Goal: Information Seeking & Learning: Learn about a topic

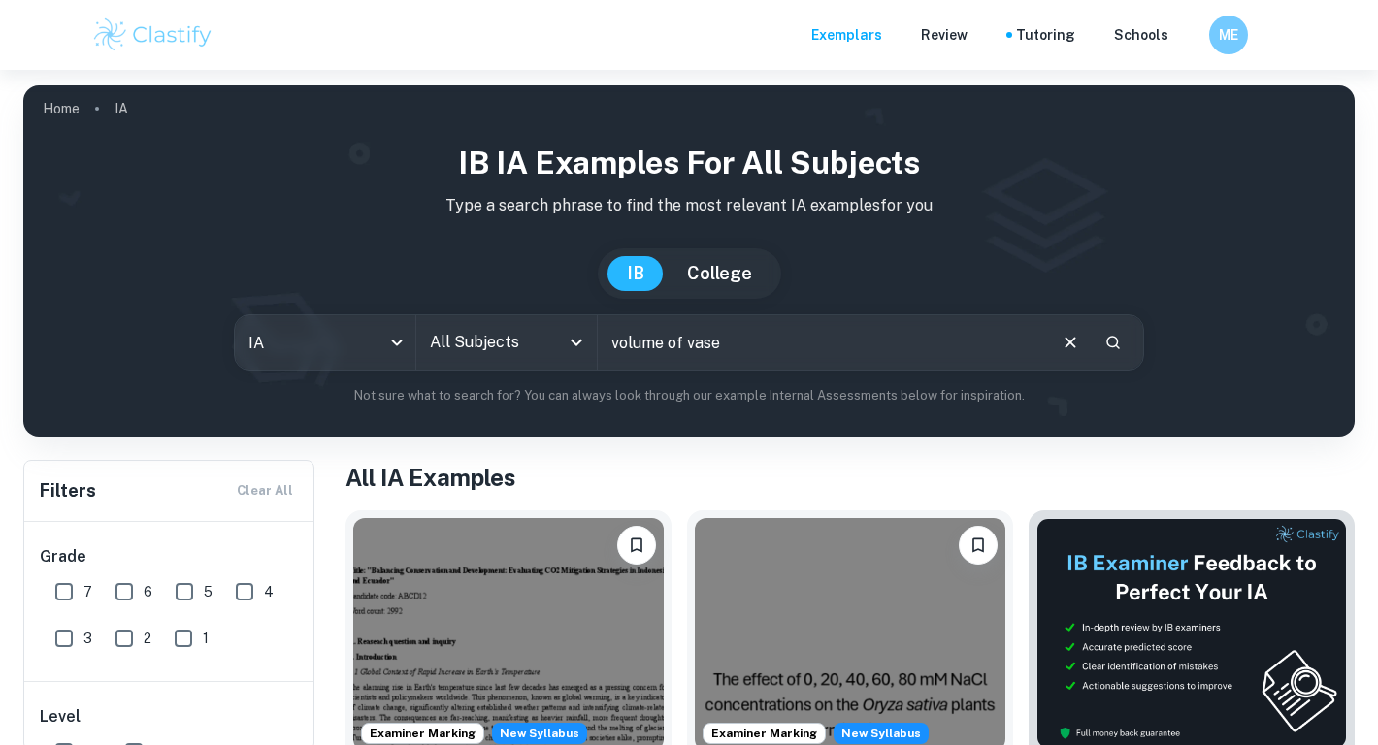
click at [552, 345] on input "All Subjects" at bounding box center [492, 342] width 134 height 37
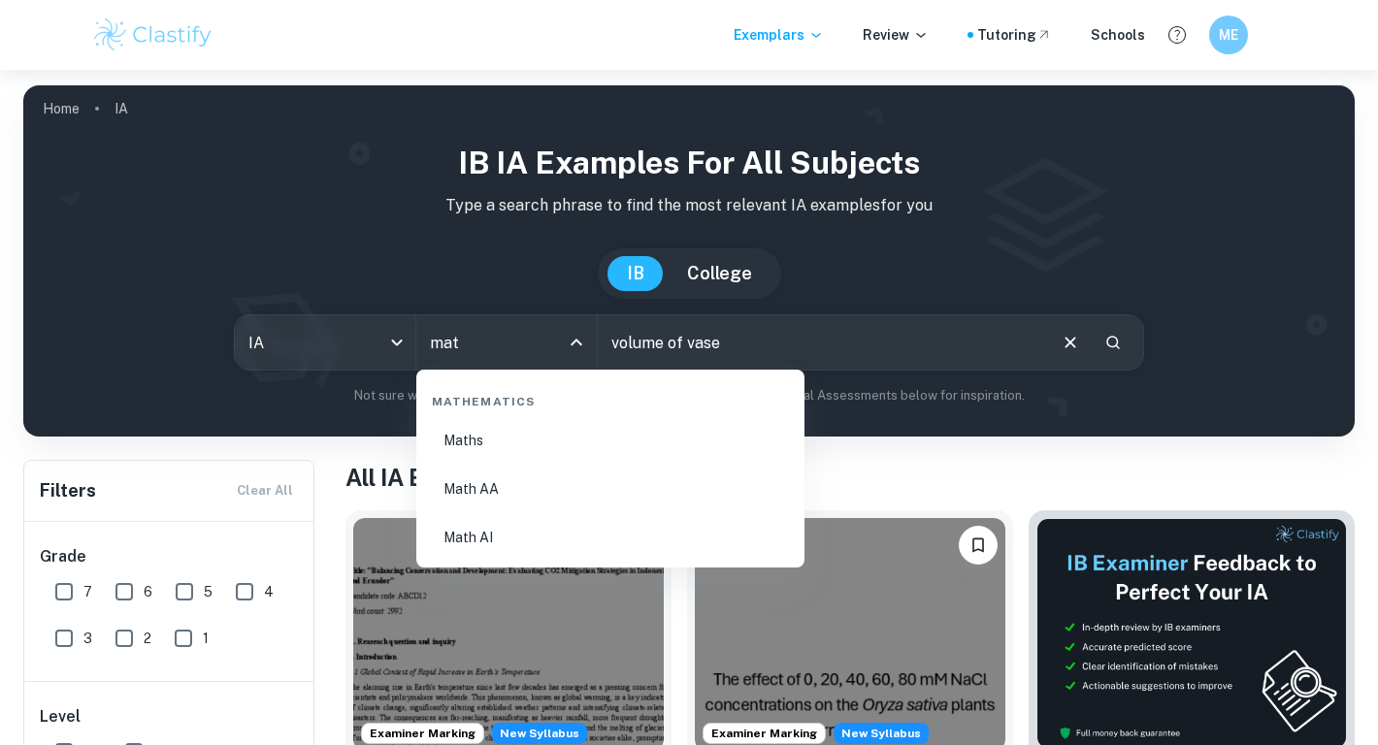
type input "math"
click at [509, 434] on li "Maths" at bounding box center [610, 440] width 373 height 45
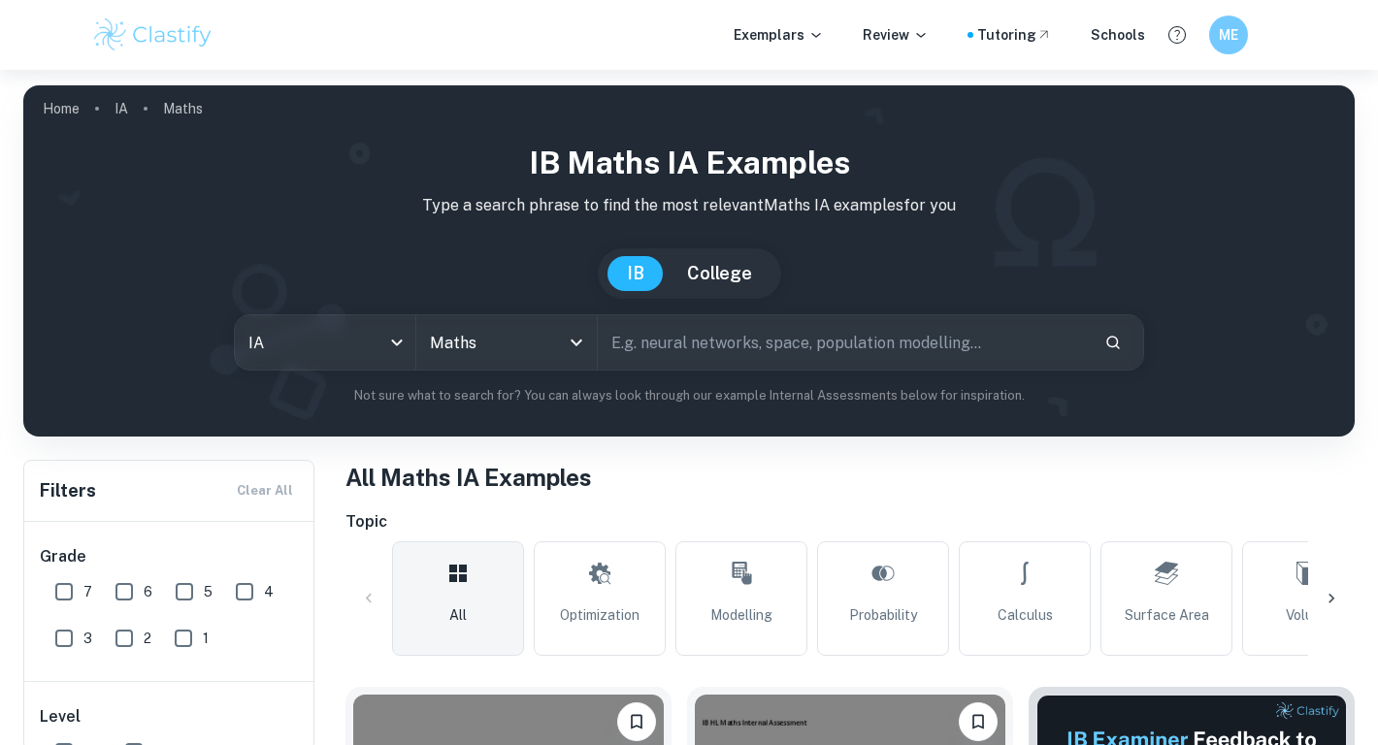
click at [722, 350] on input "text" at bounding box center [843, 342] width 491 height 54
type input "volume of vase"
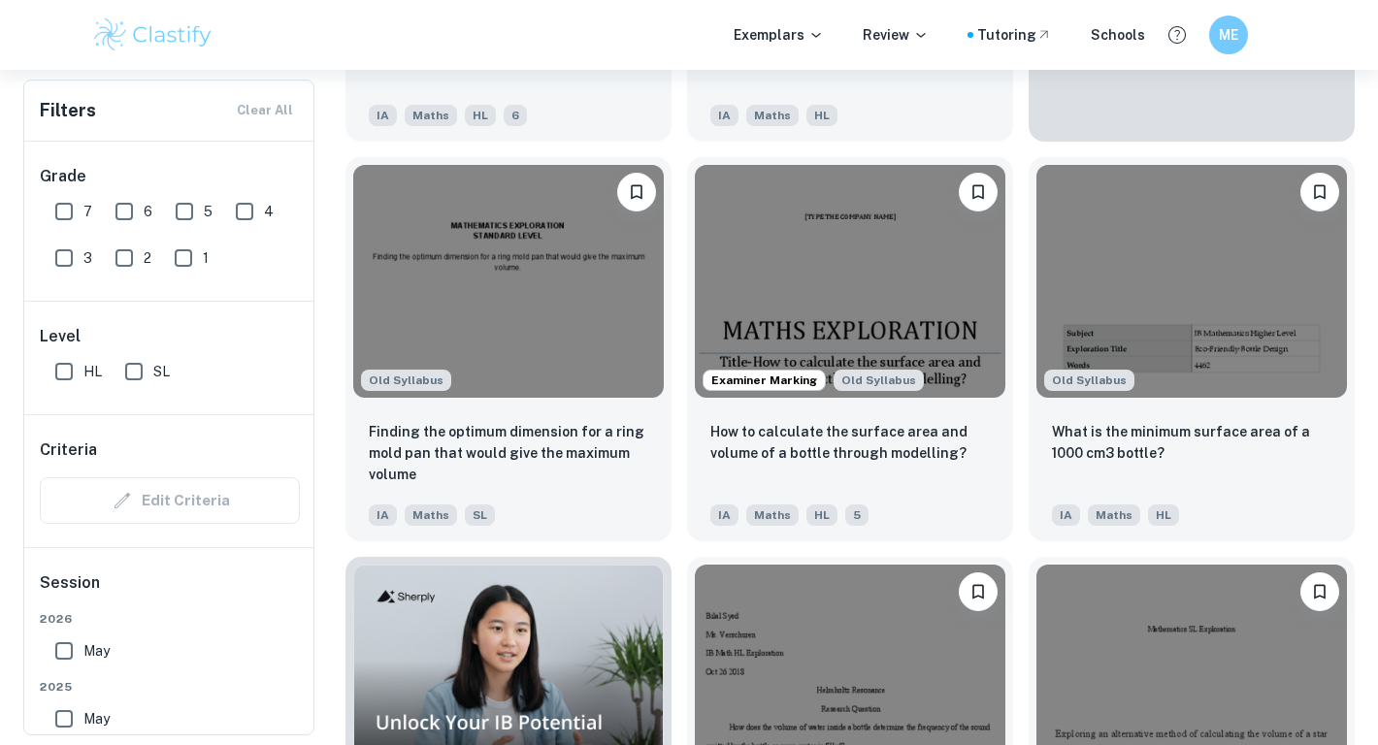
scroll to position [933, 0]
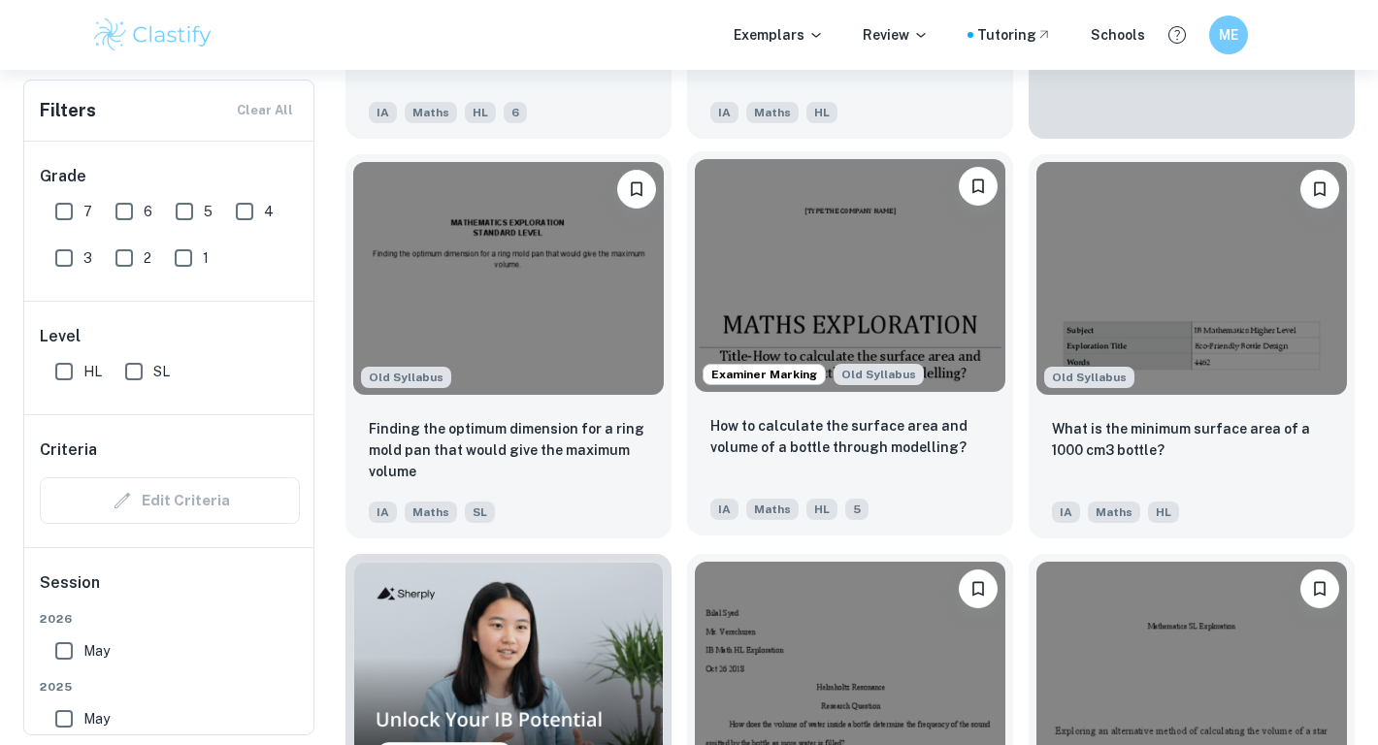
click at [862, 291] on img at bounding box center [850, 275] width 311 height 233
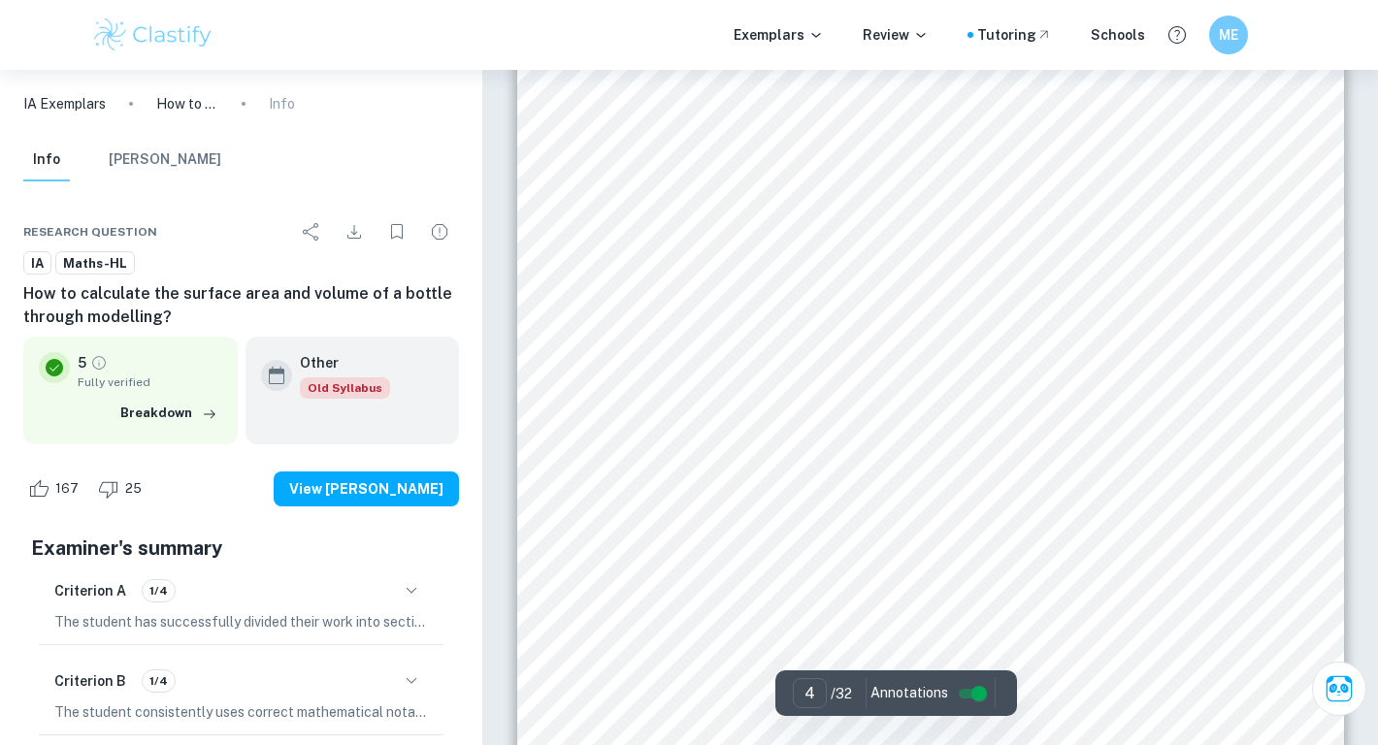
scroll to position [4061, 0]
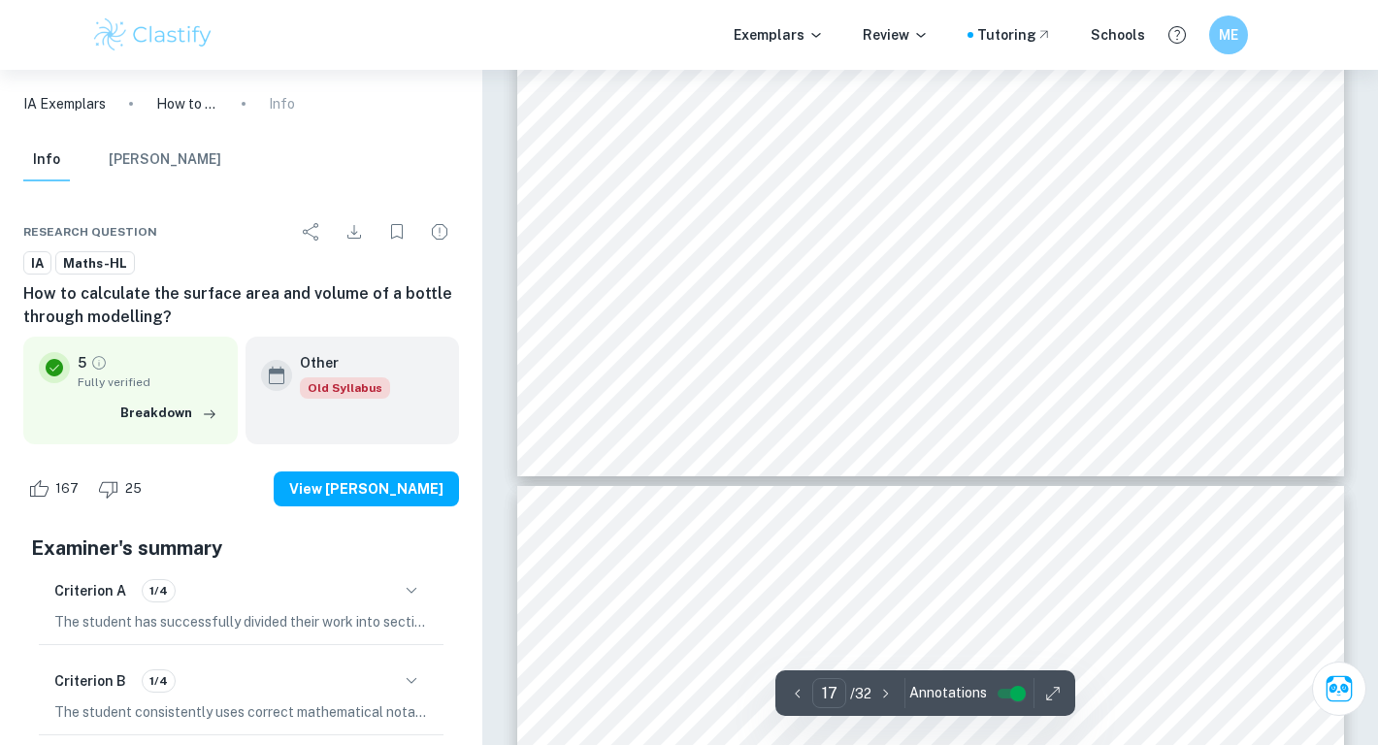
type input "18"
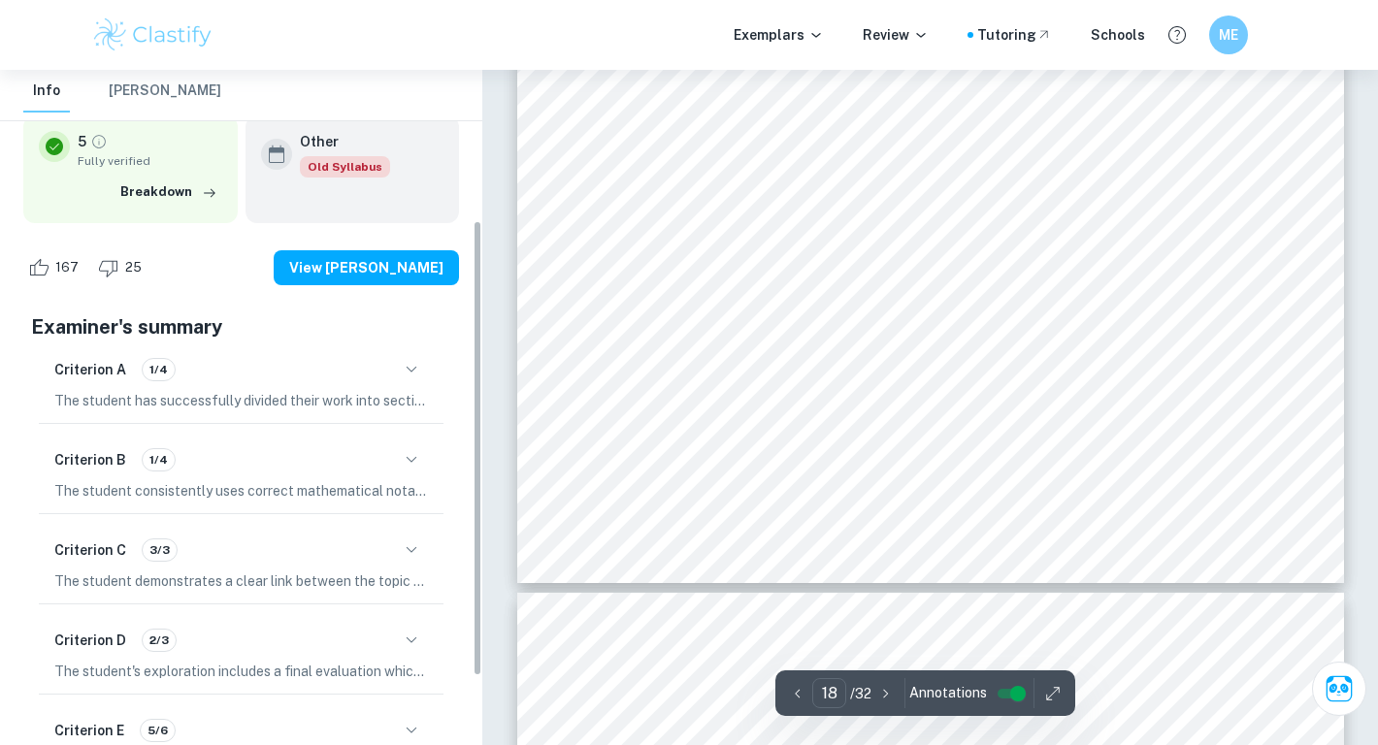
scroll to position [261, 0]
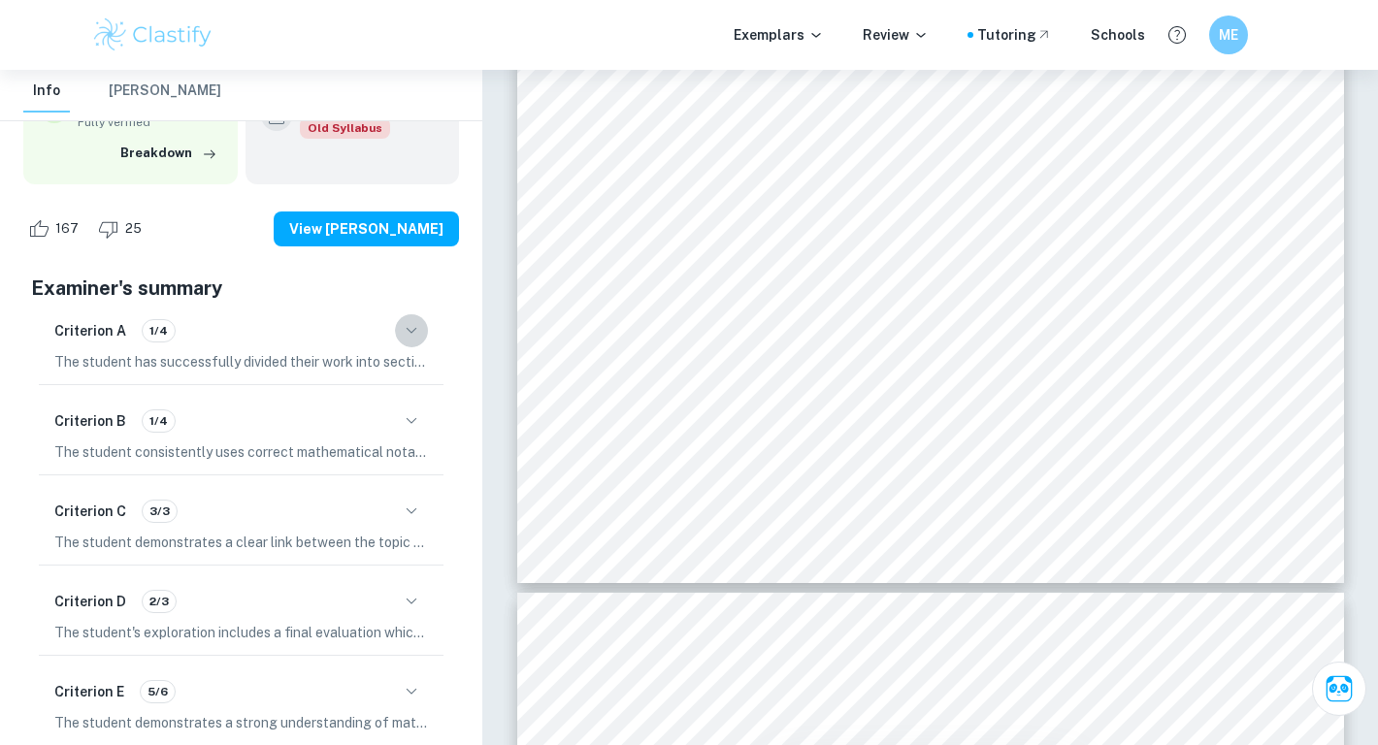
click at [404, 318] on button "button" at bounding box center [411, 330] width 33 height 33
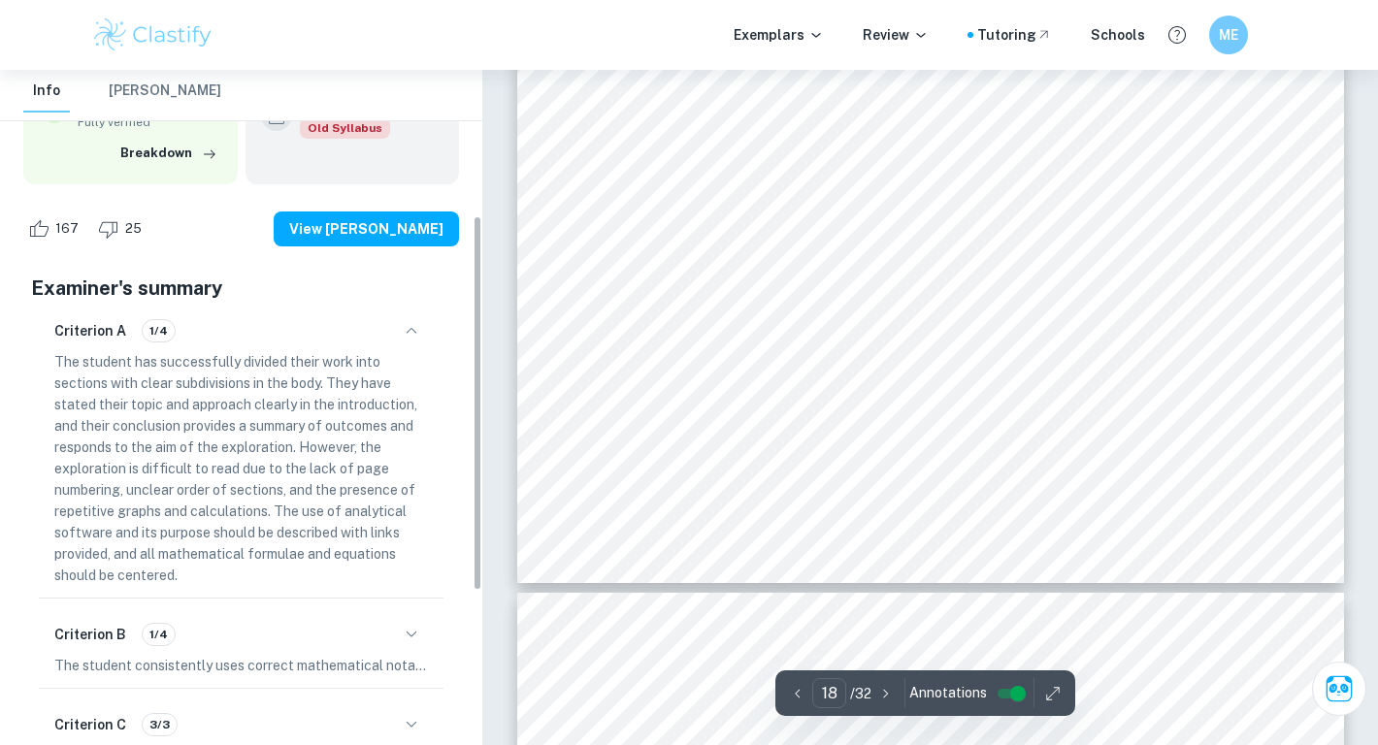
click at [409, 336] on icon "button" at bounding box center [411, 330] width 23 height 23
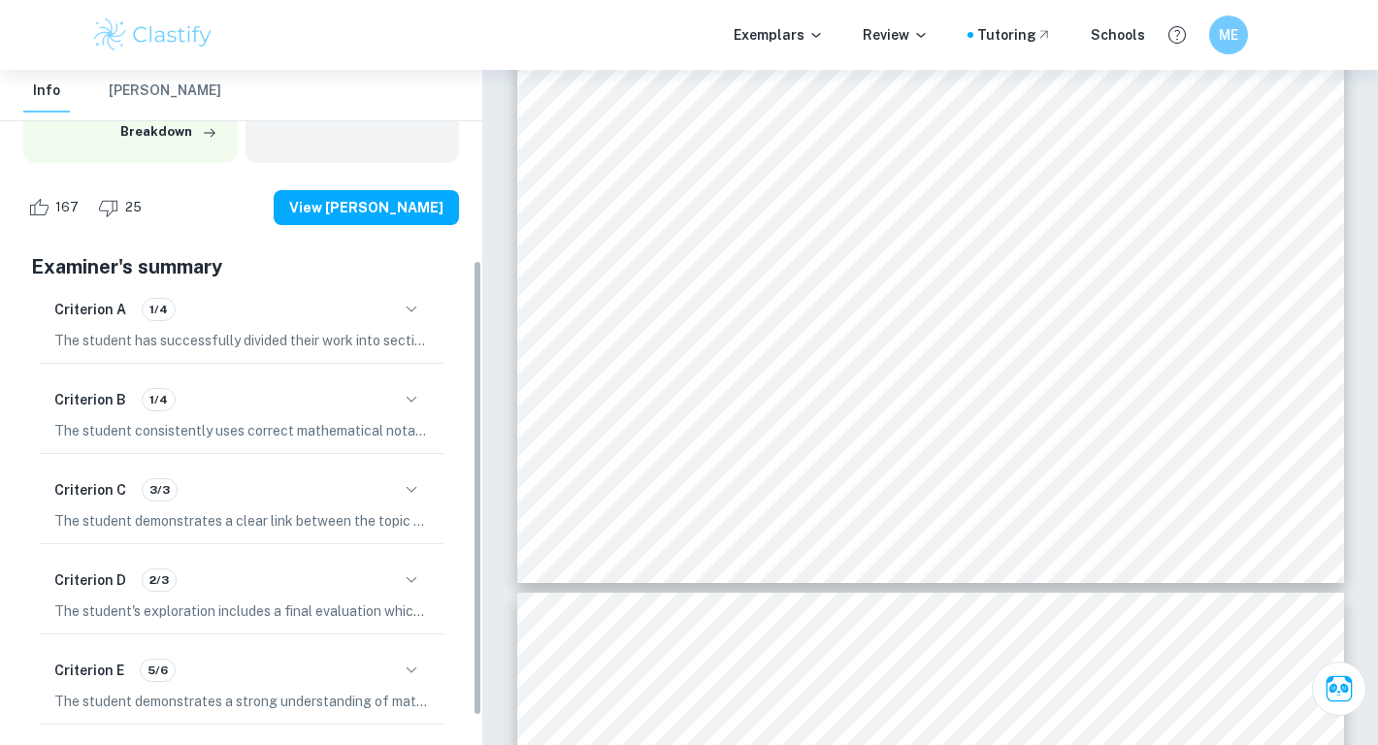
scroll to position [281, 0]
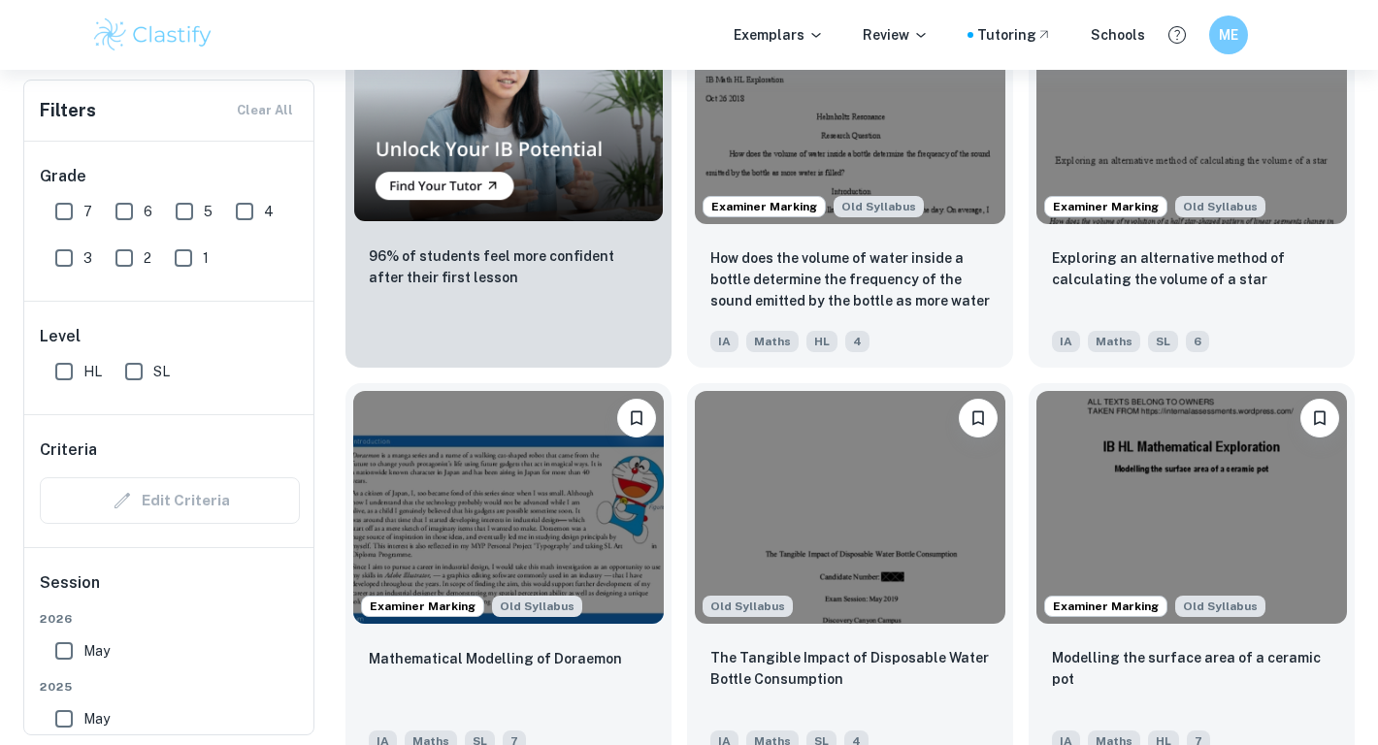
scroll to position [1516, 0]
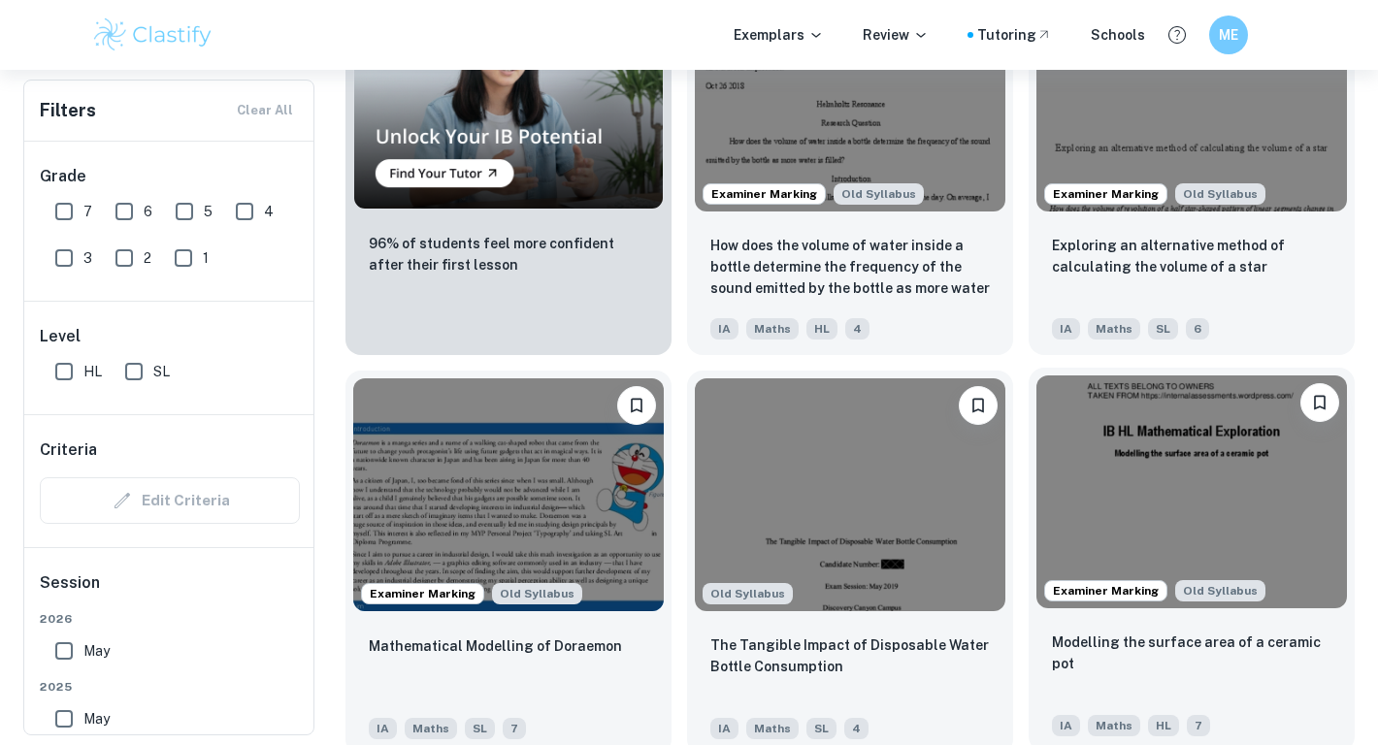
click at [1204, 510] on img at bounding box center [1191, 492] width 311 height 233
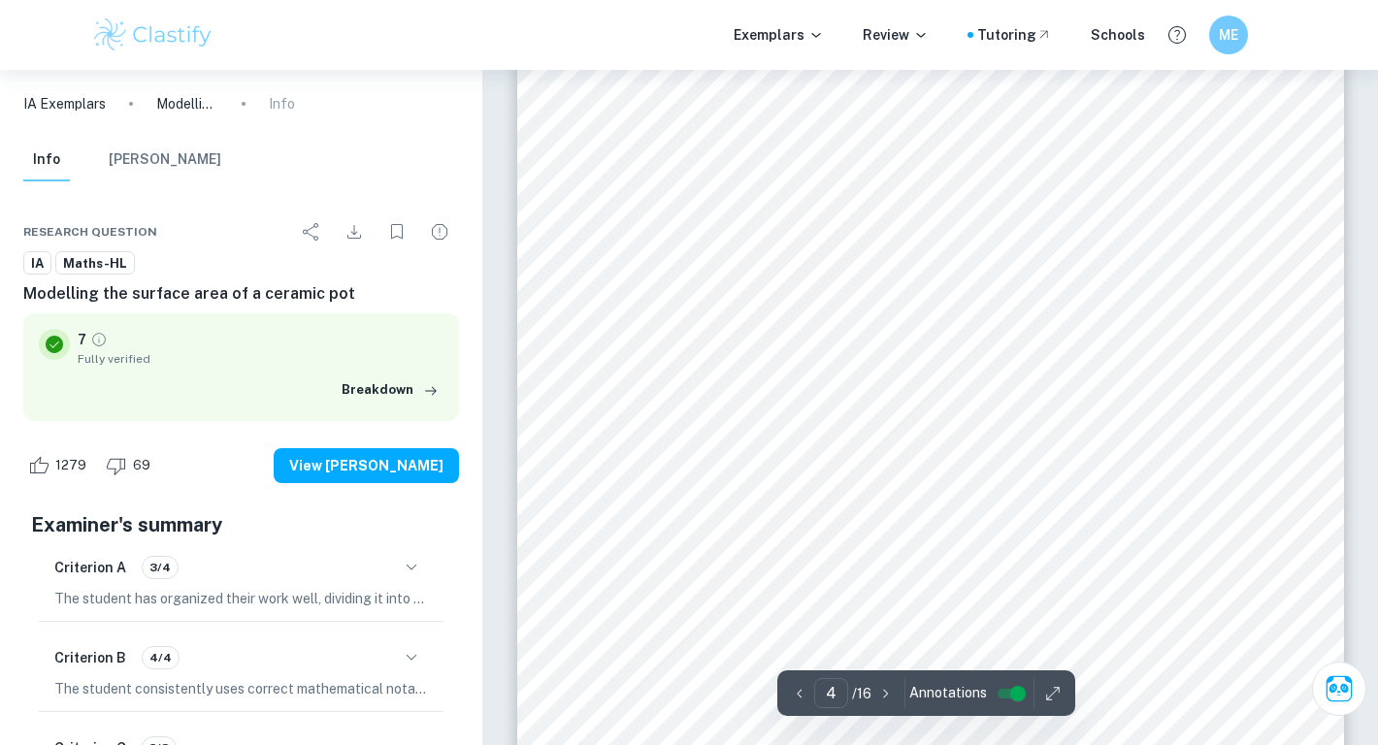
scroll to position [4265, 0]
click at [656, 318] on div "2 This formula only applies to solids of revolution, which is just as well sinc…" at bounding box center [930, 76] width 827 height 1169
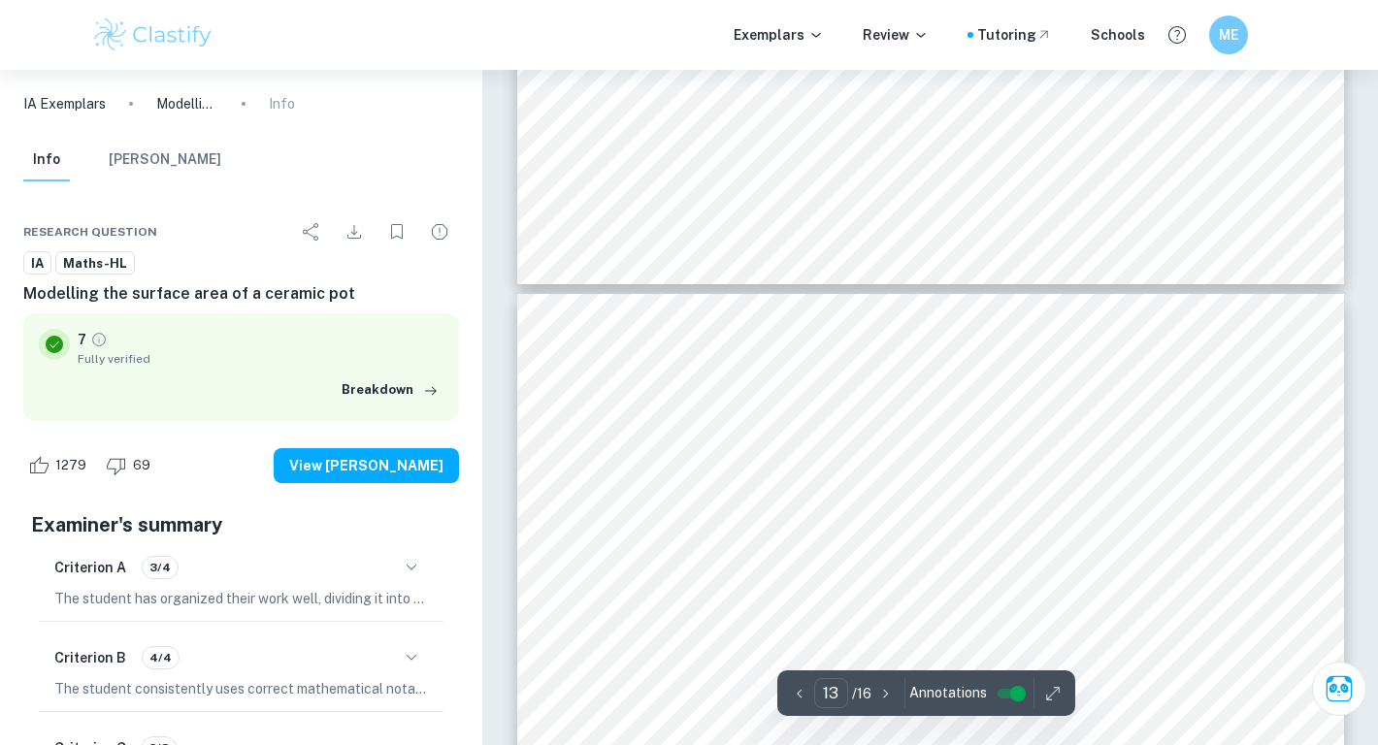
type input "14"
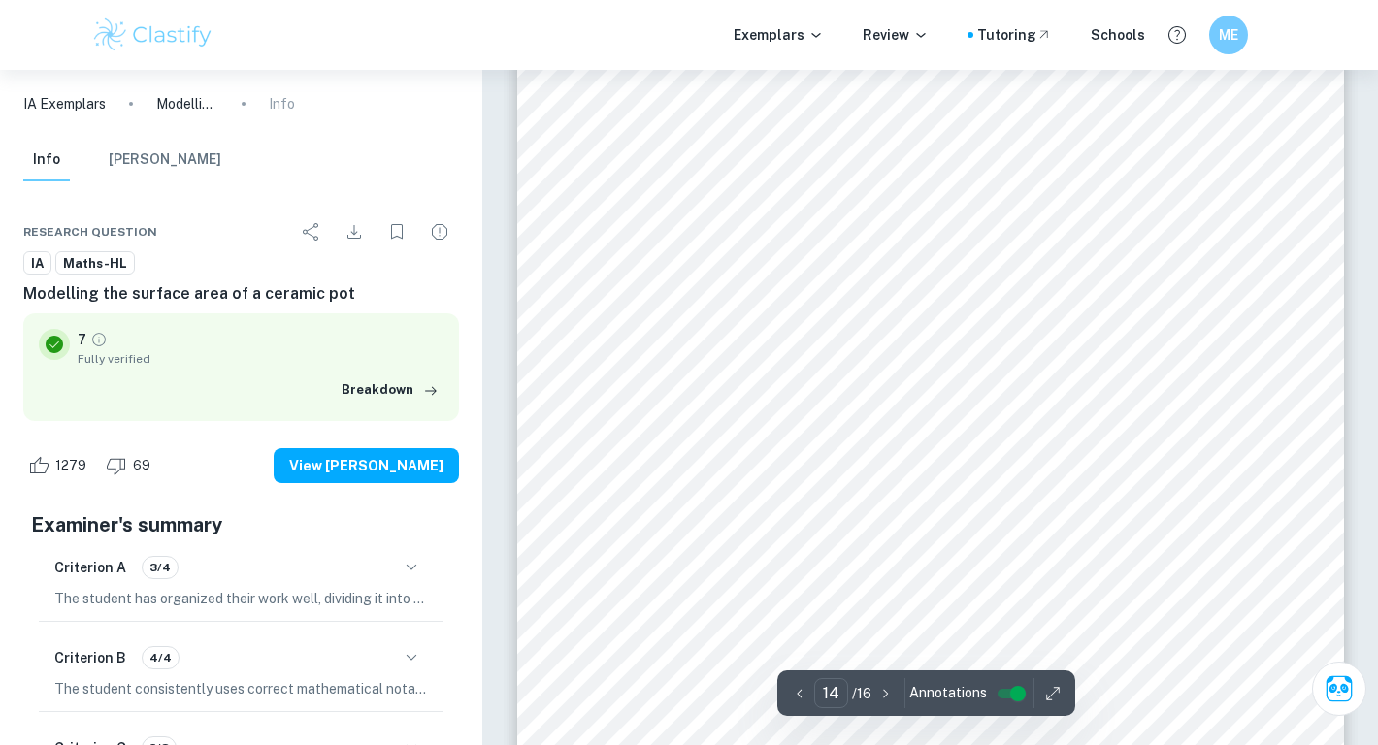
scroll to position [15687, 0]
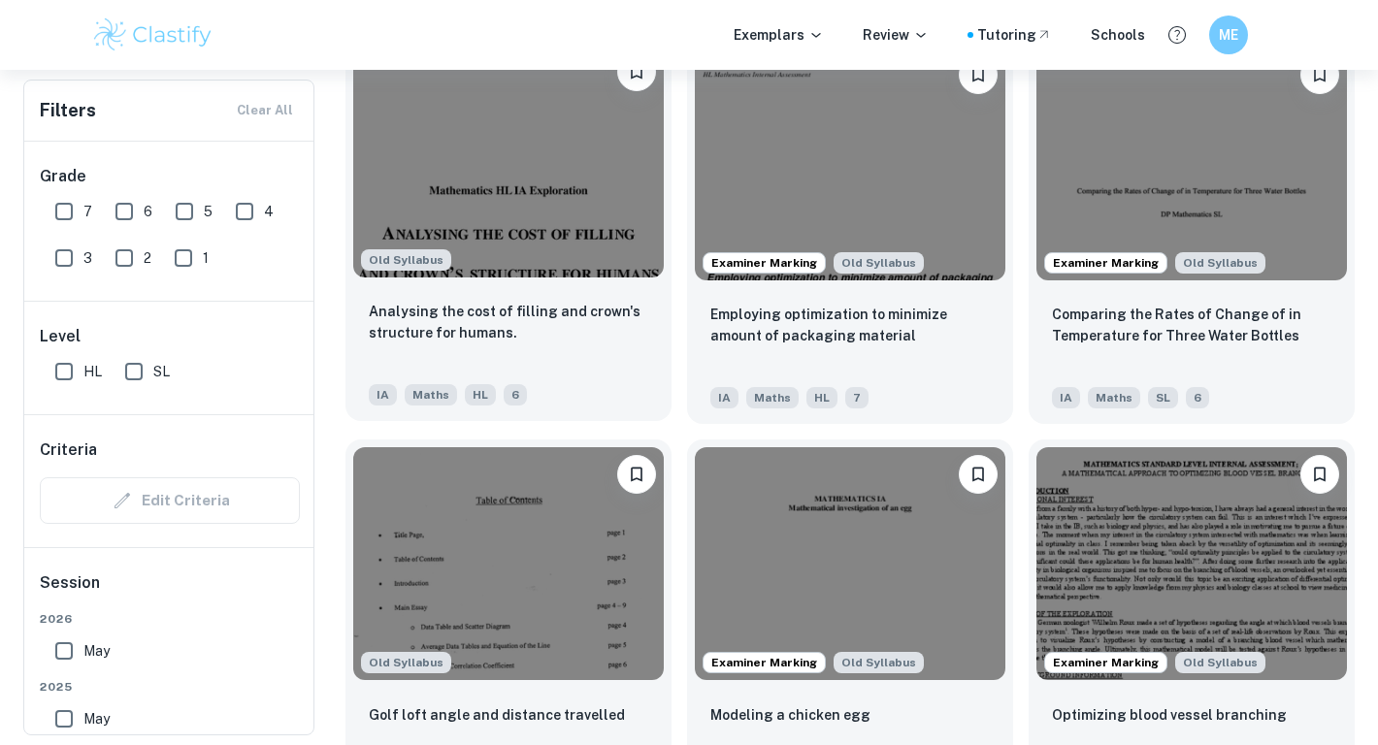
scroll to position [1810, 0]
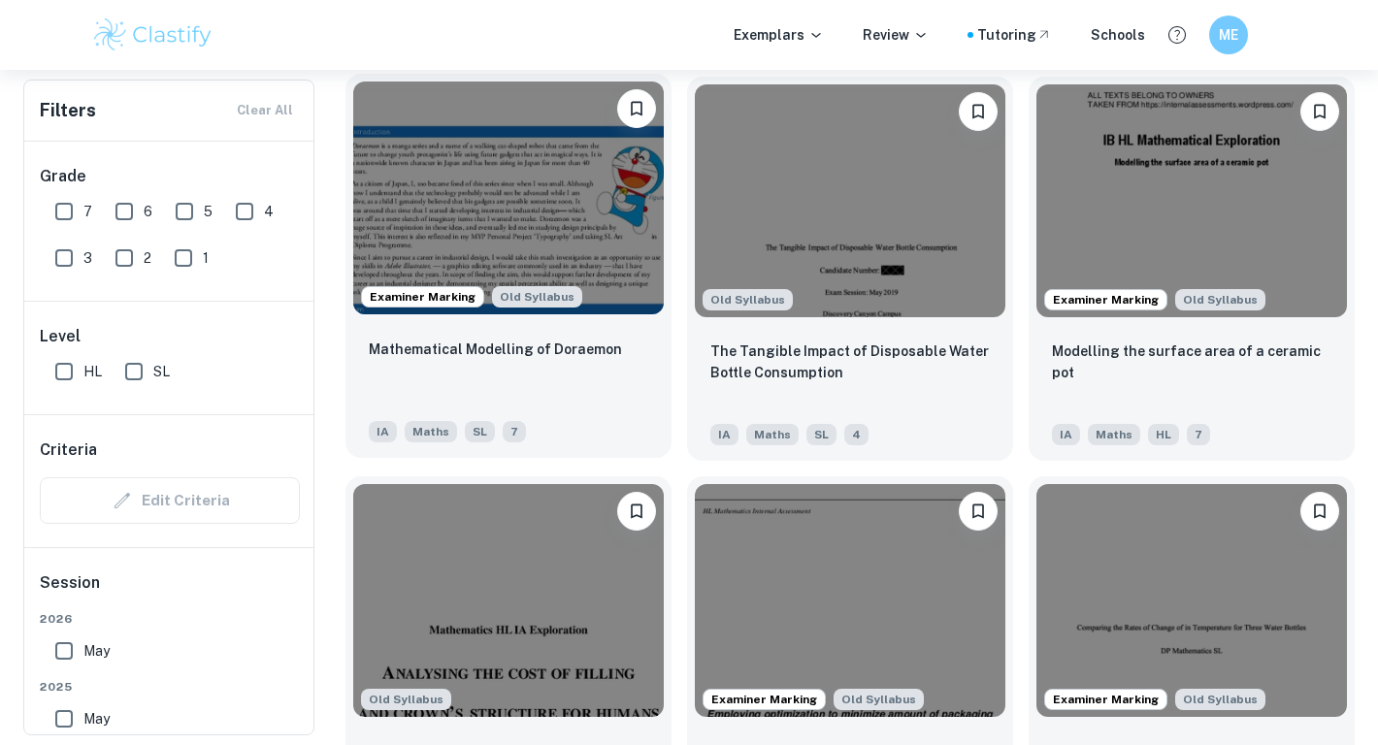
click at [608, 390] on div "Mathematical Modelling of Doraemon" at bounding box center [508, 371] width 279 height 66
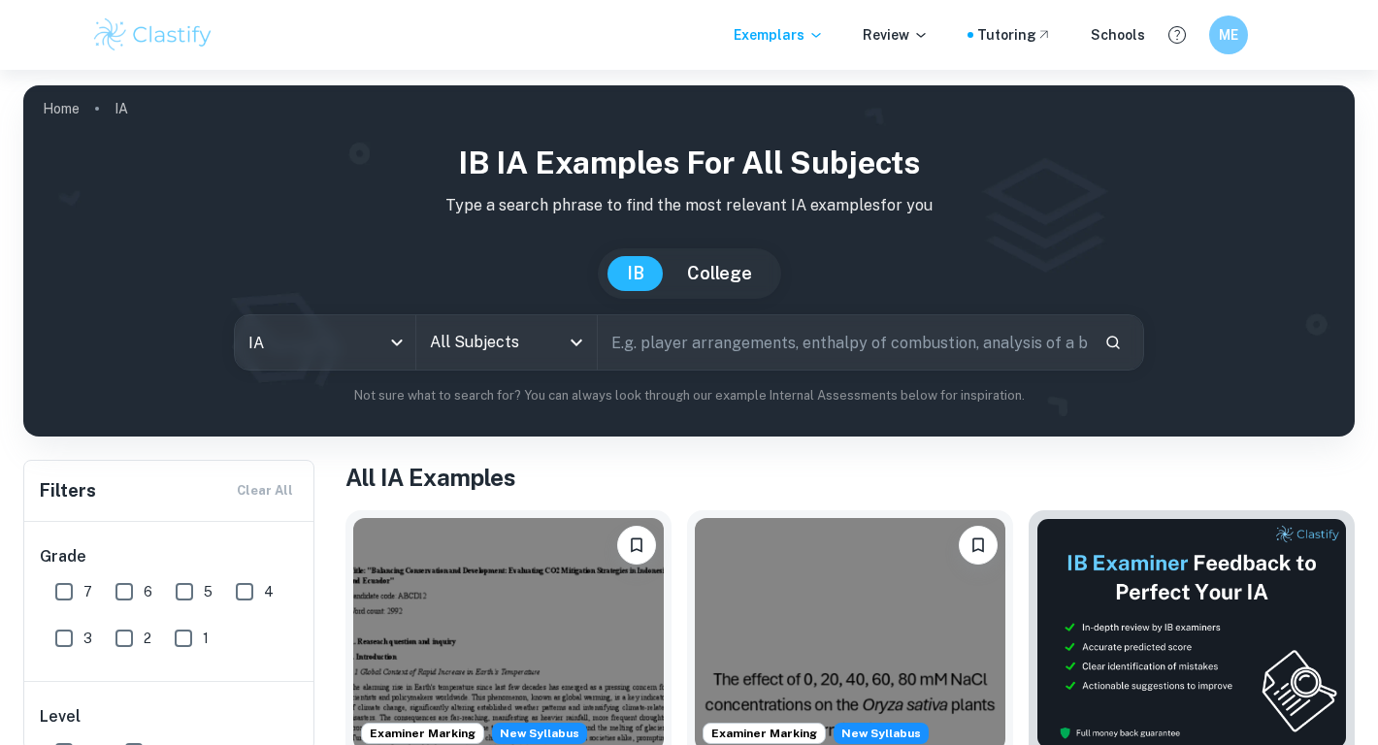
click at [534, 346] on input "All Subjects" at bounding box center [492, 342] width 134 height 37
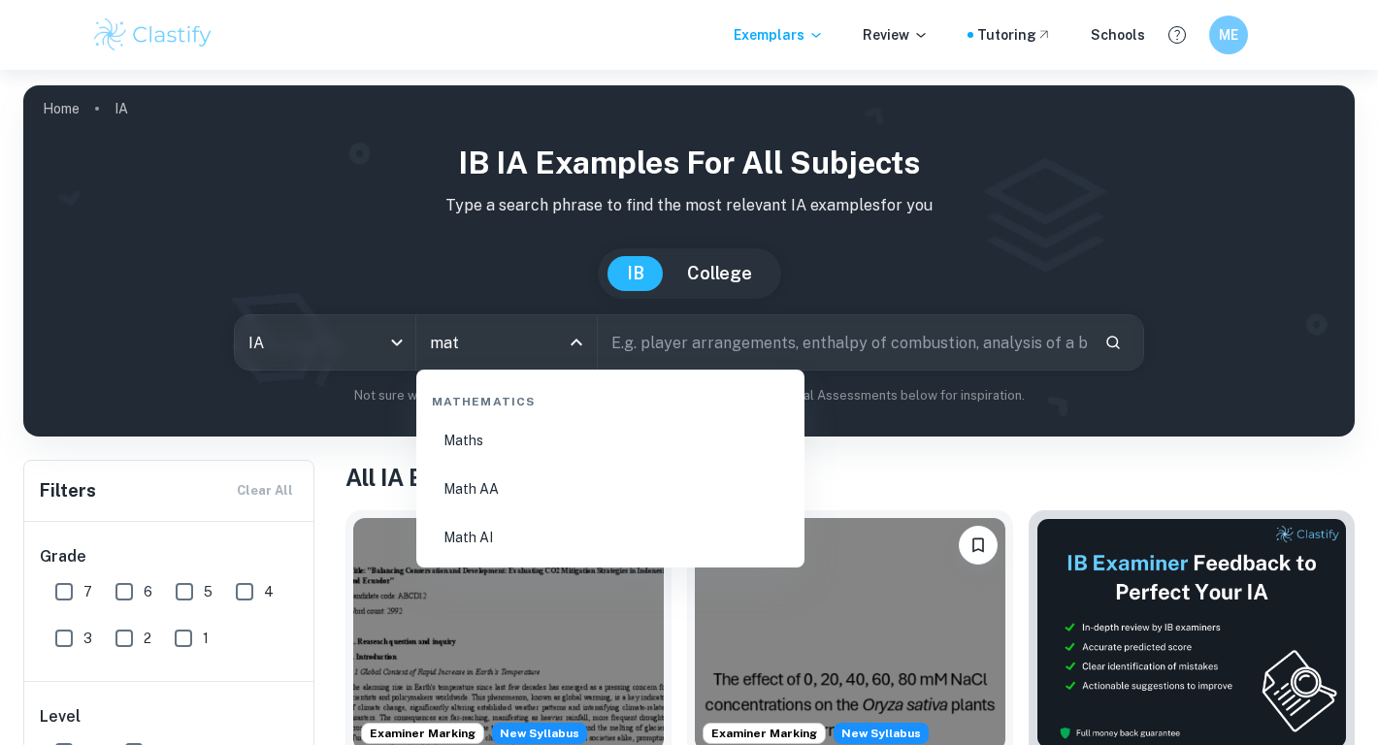
type input "math"
click at [453, 446] on li "Maths" at bounding box center [610, 440] width 373 height 45
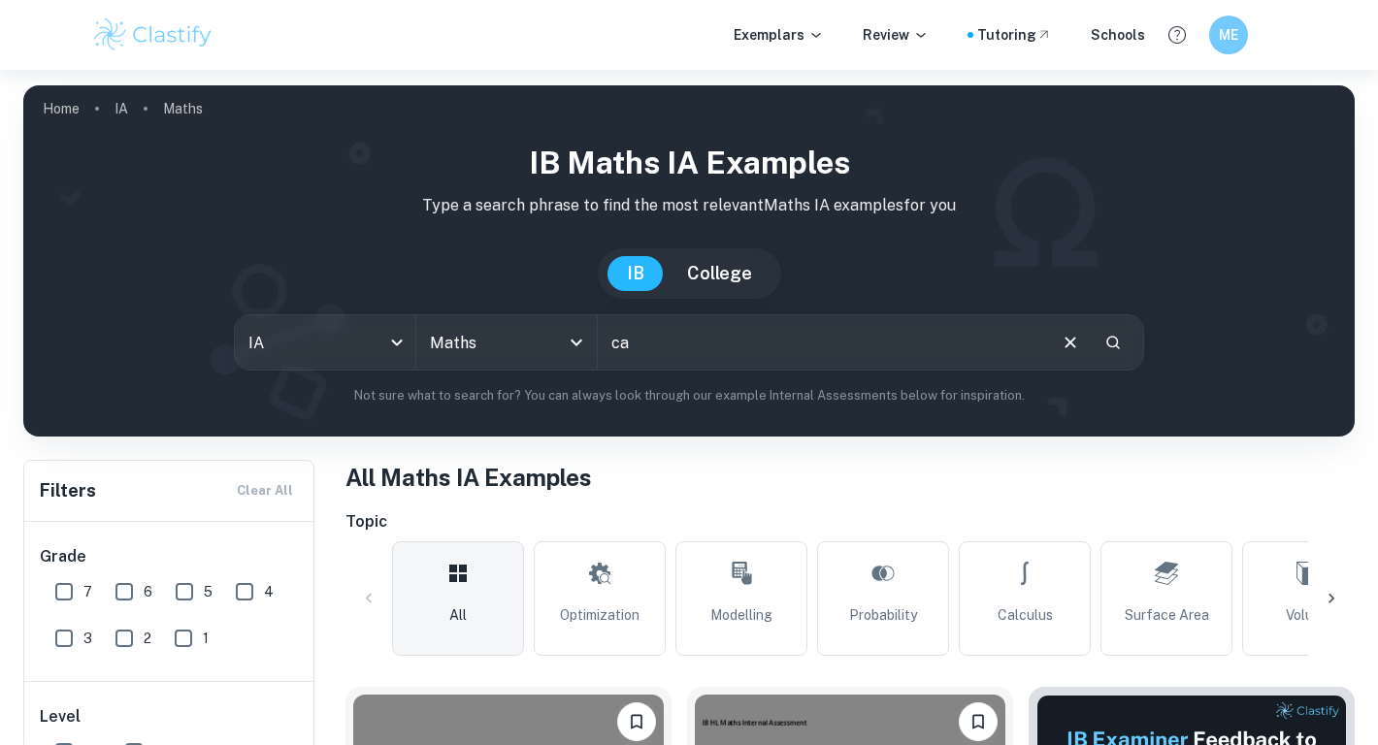
type input "c"
type input "calculating volume of vase"
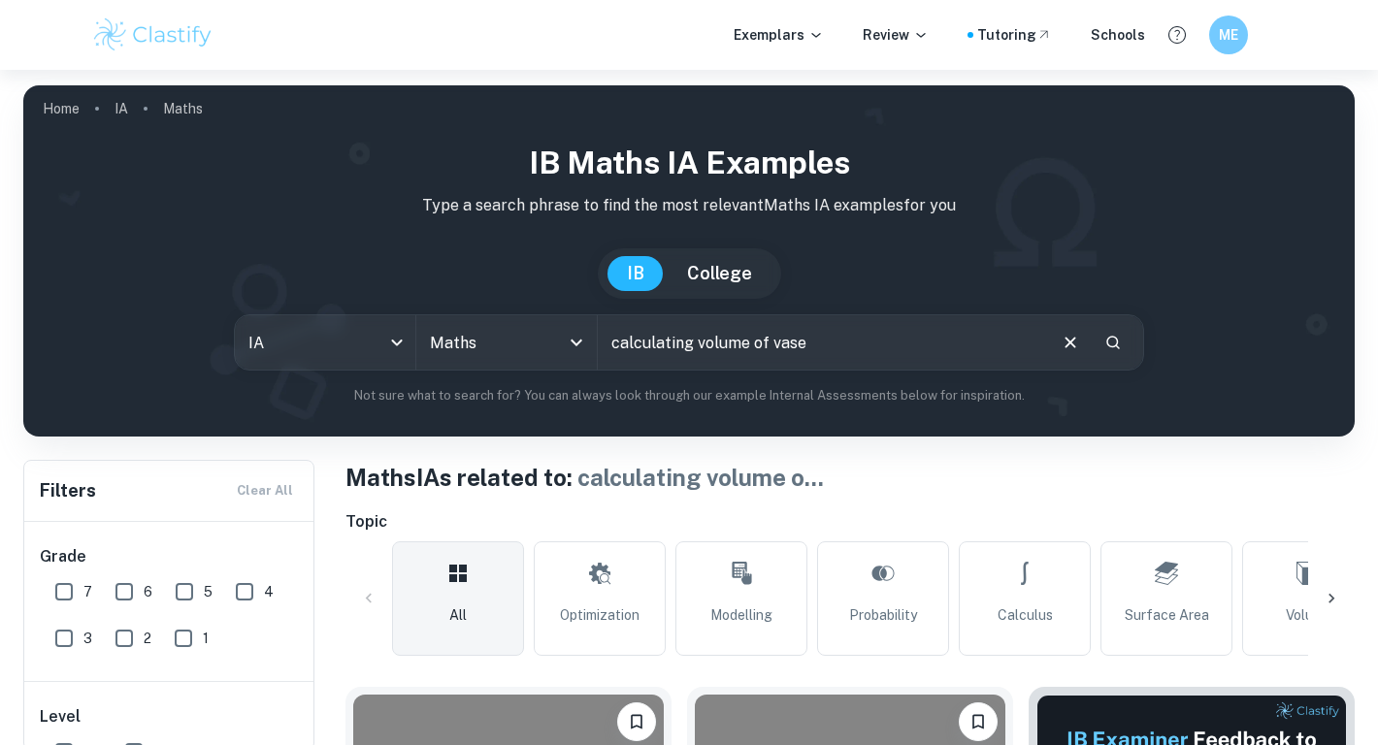
click at [669, 350] on input "calculating volume of vase" at bounding box center [821, 342] width 446 height 54
paste input "An exploration on calculating the volume of a vase using integration"
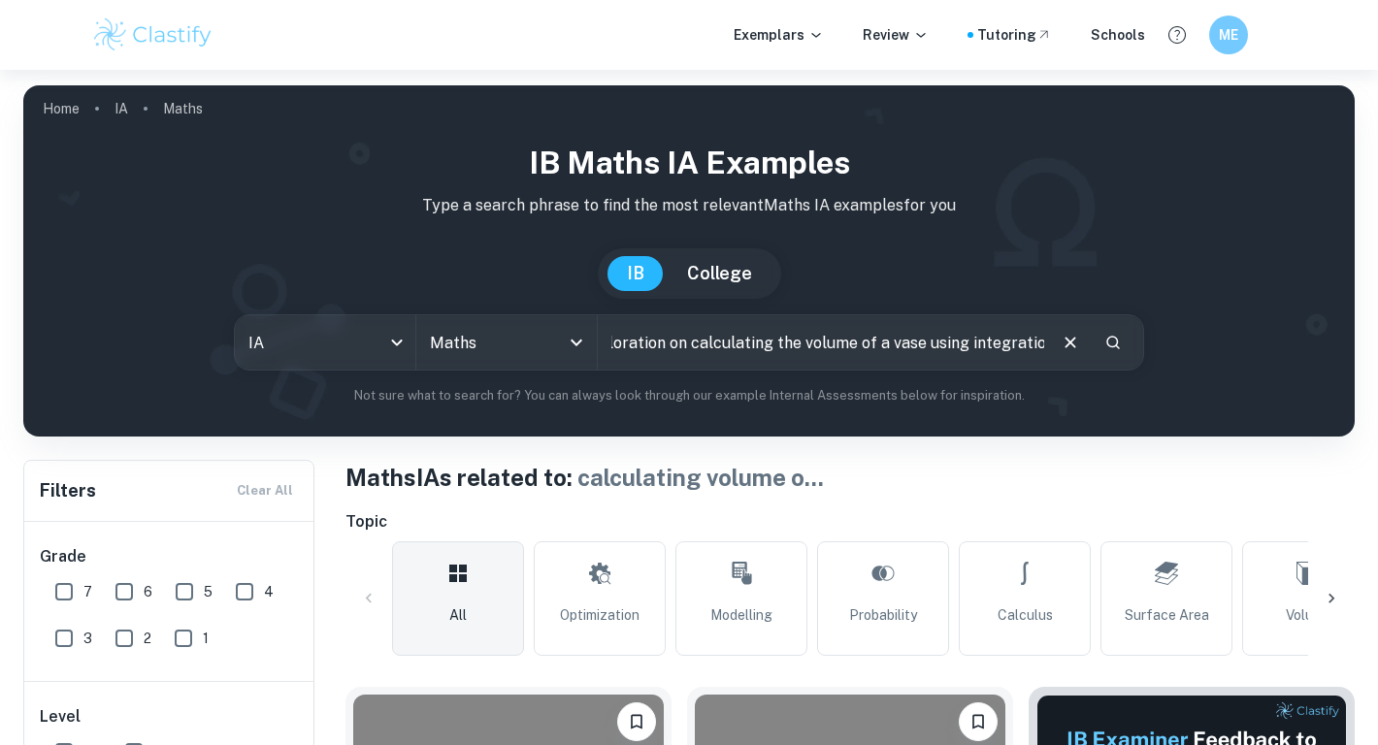
type input "An exploration on calculating the volume of a vase using integration"
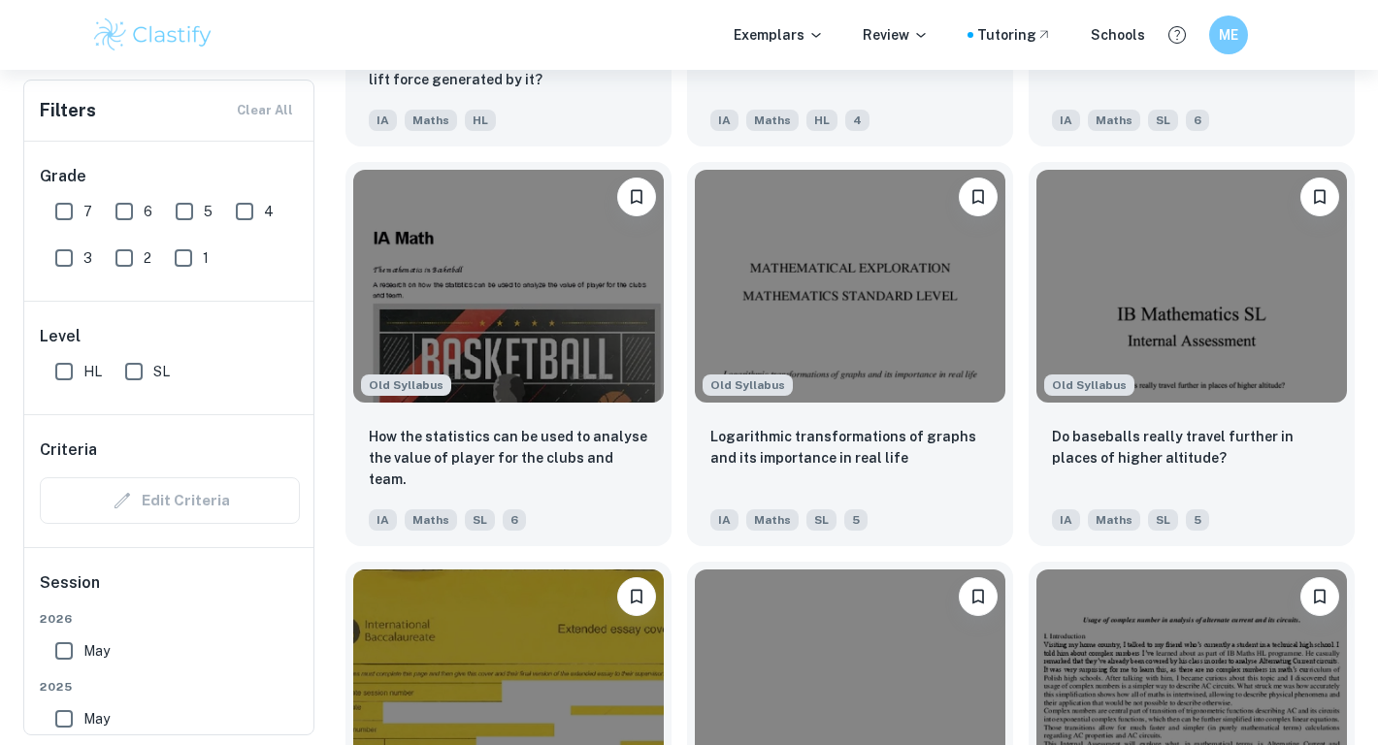
scroll to position [5907, 0]
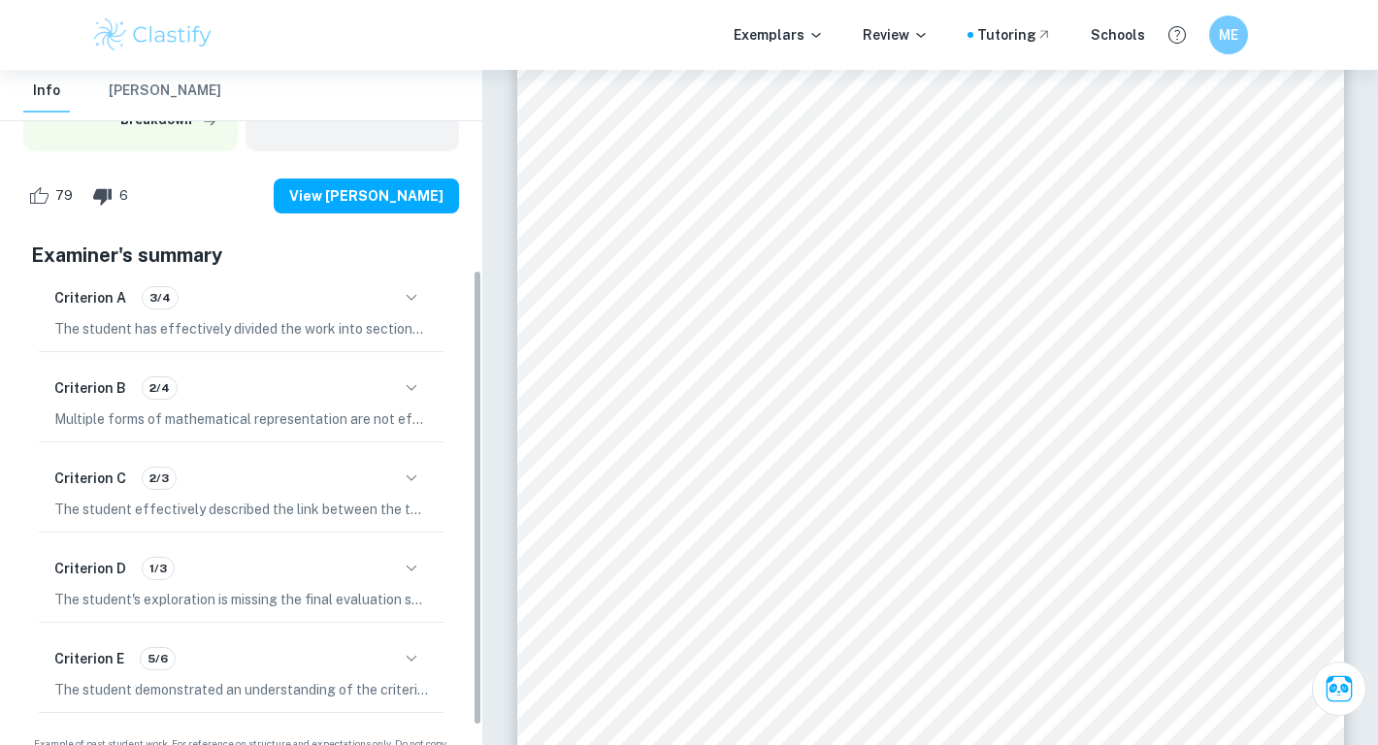
scroll to position [296, 0]
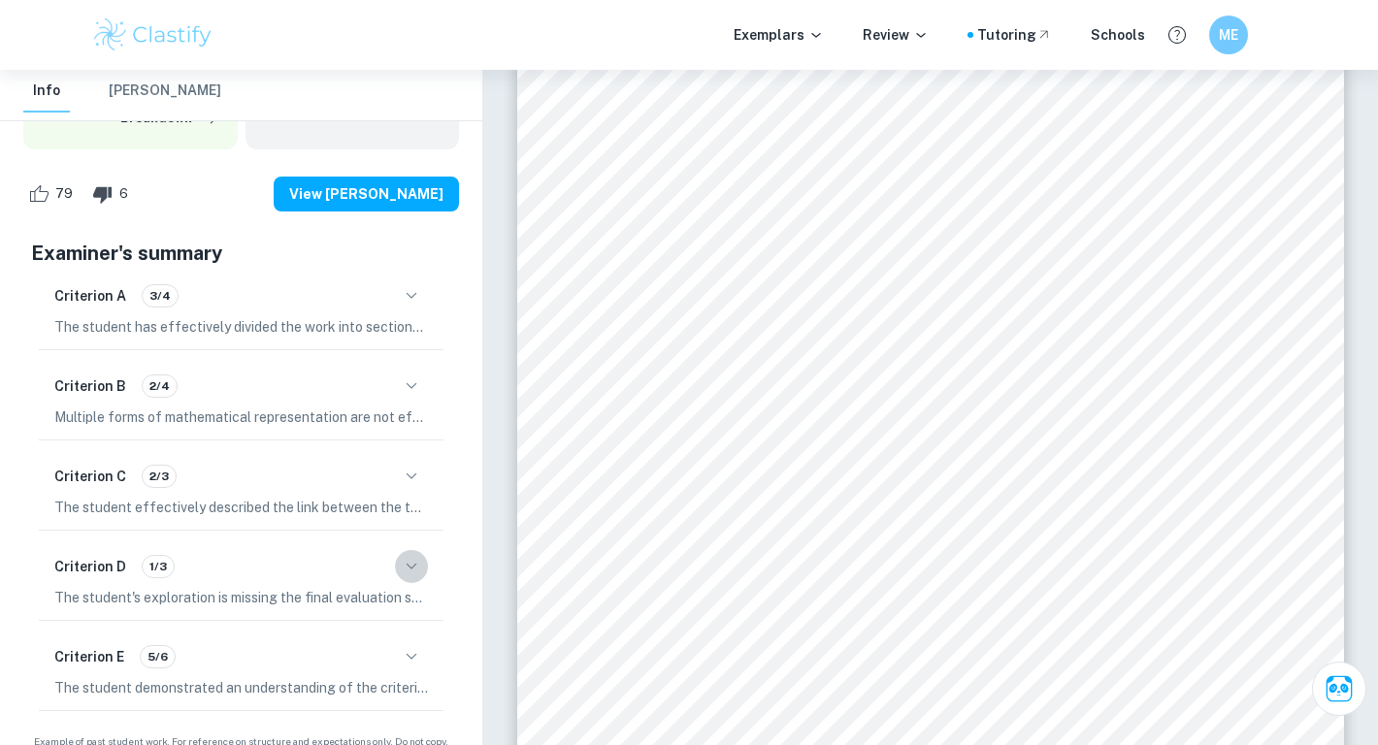
click at [411, 557] on icon "button" at bounding box center [411, 566] width 23 height 23
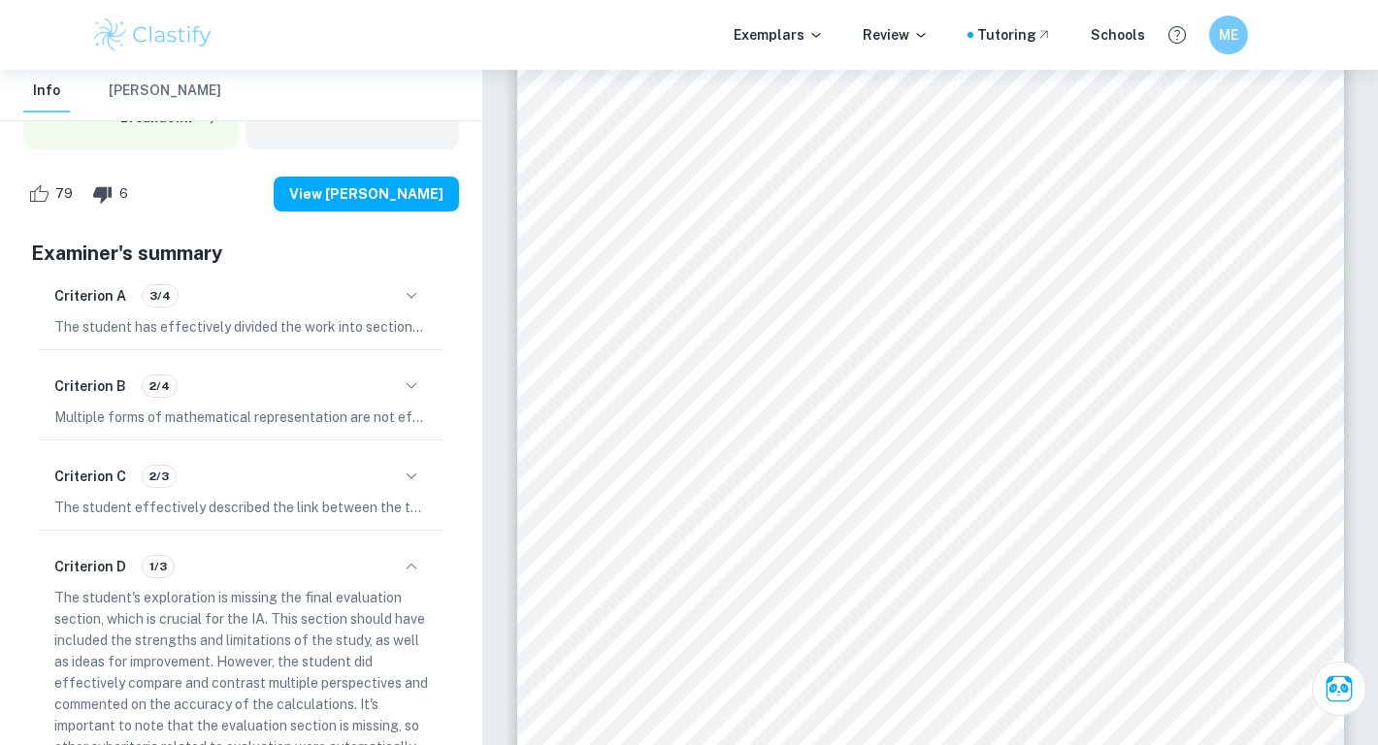
click at [411, 557] on icon "button" at bounding box center [411, 566] width 23 height 23
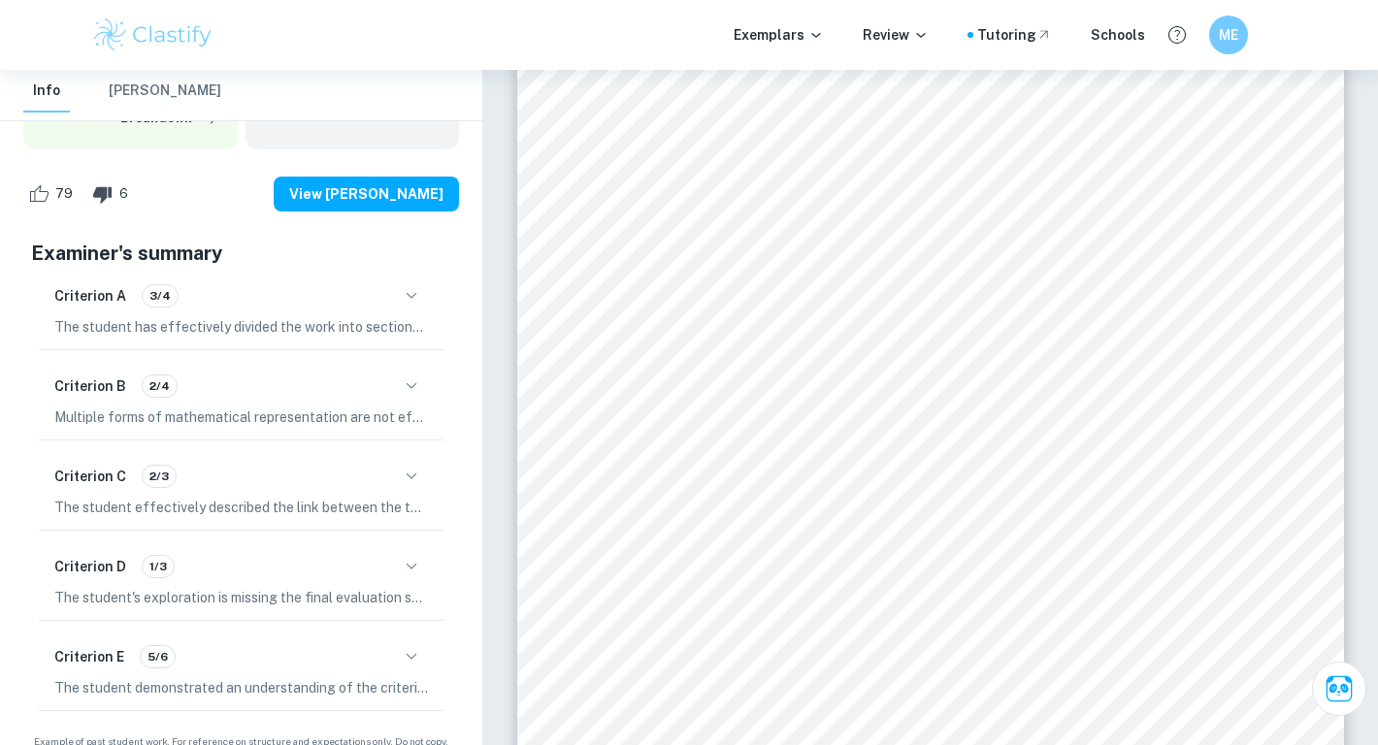
click at [409, 483] on icon "button" at bounding box center [411, 476] width 23 height 23
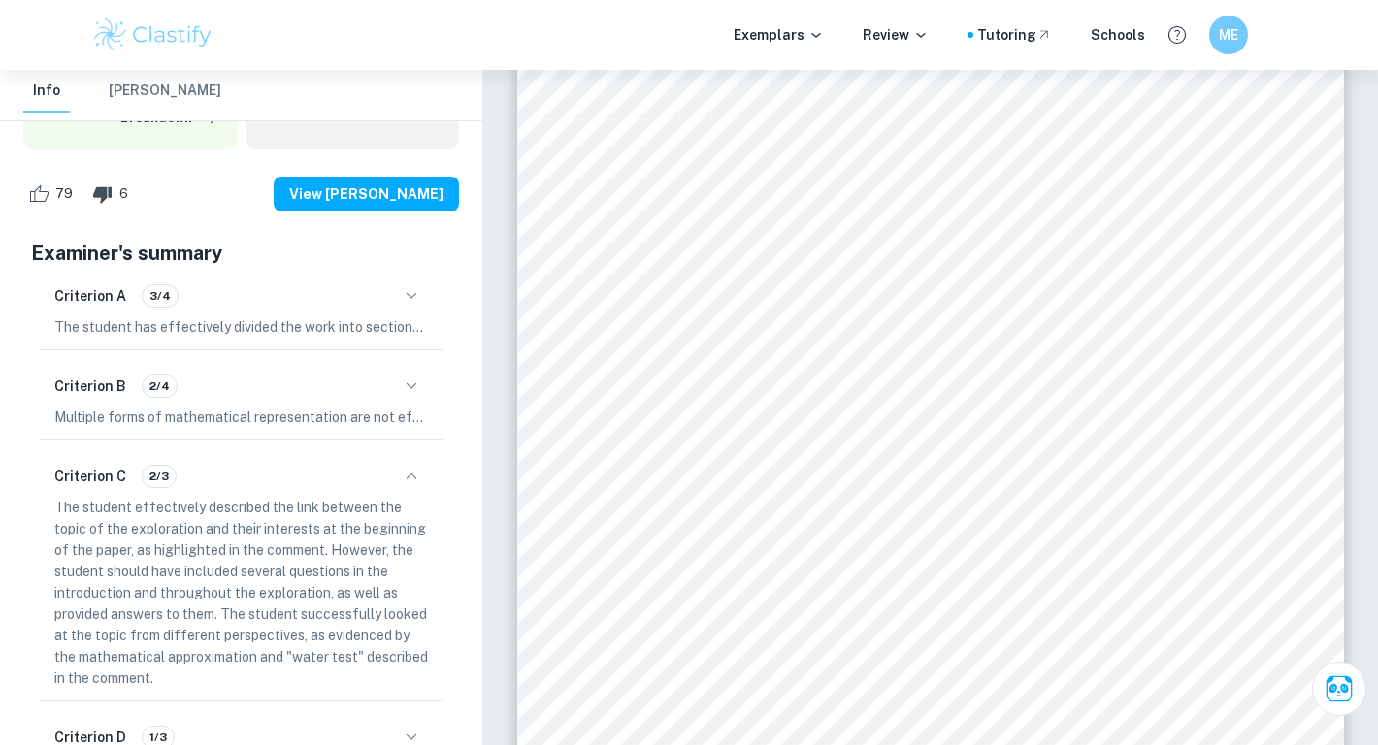
click at [409, 483] on icon "button" at bounding box center [411, 476] width 23 height 23
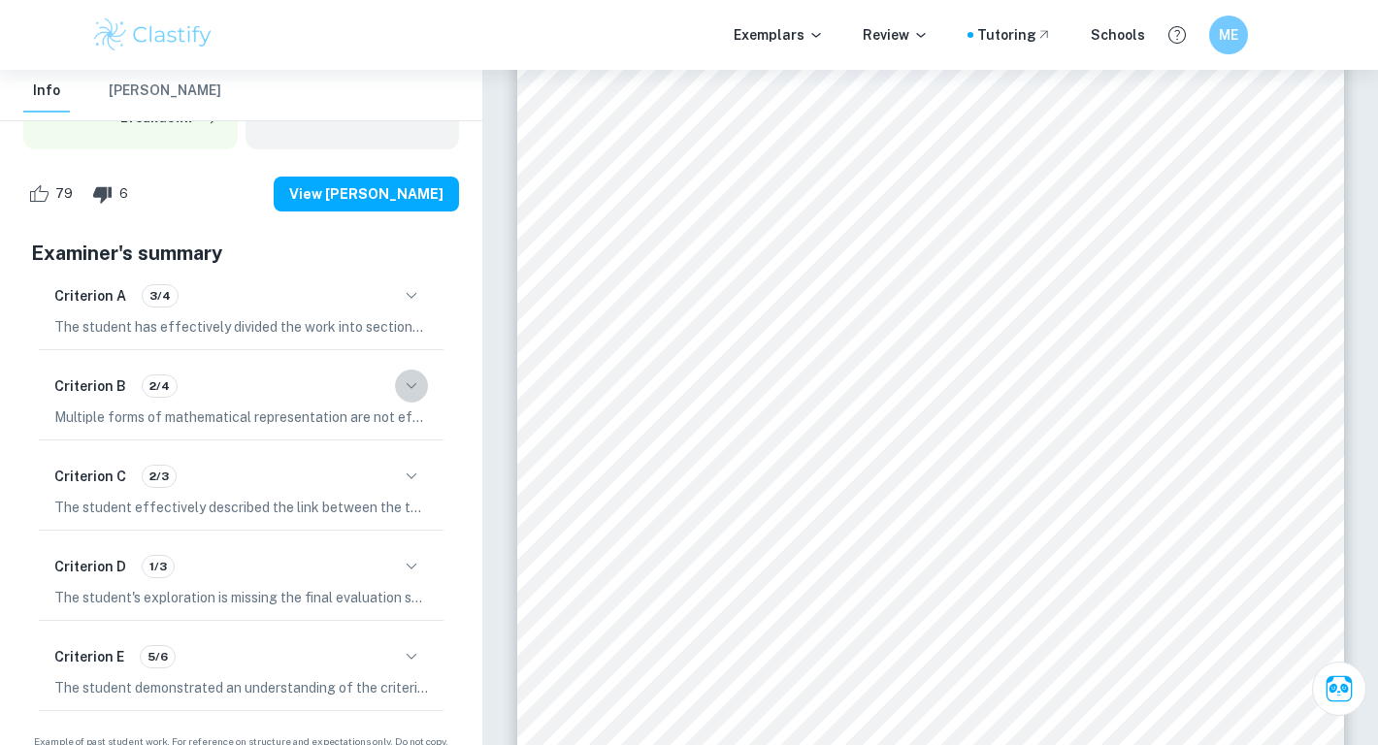
click at [407, 385] on icon "button" at bounding box center [411, 386] width 23 height 23
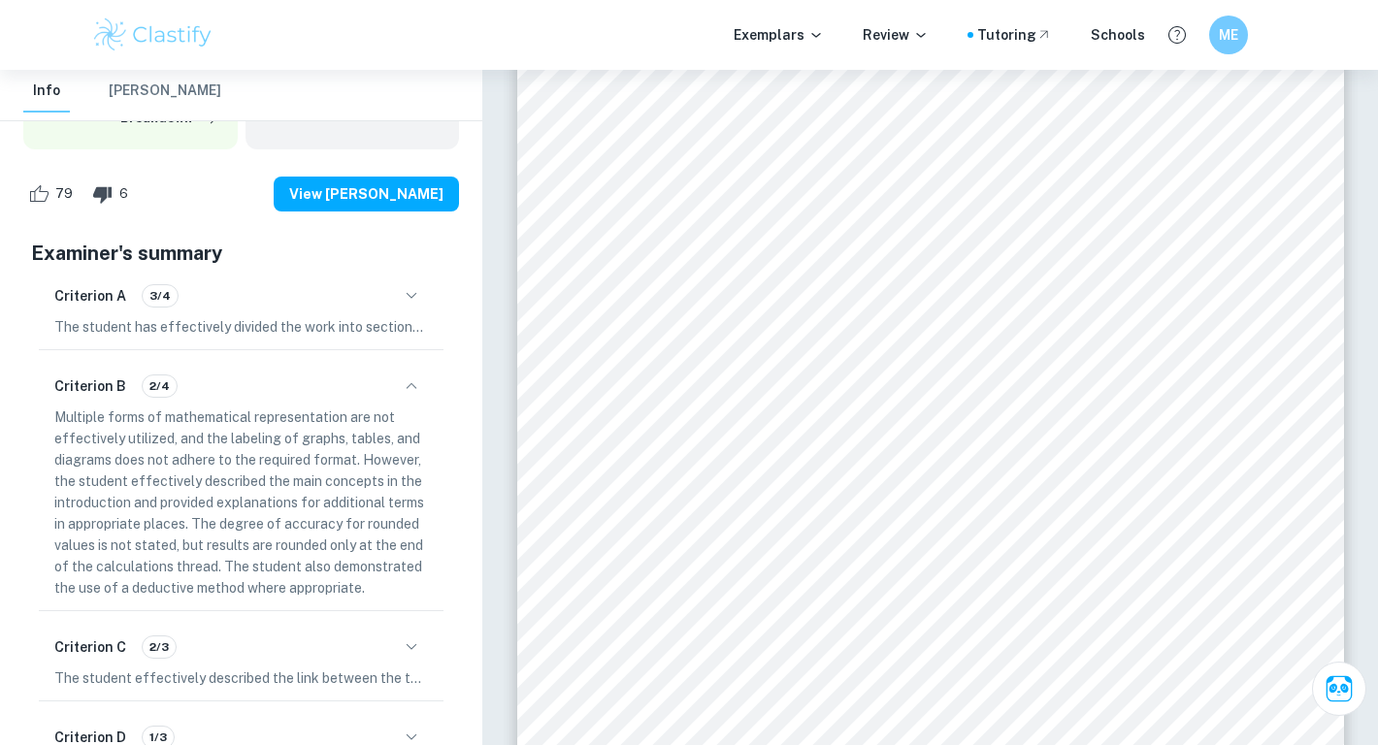
click at [412, 376] on icon "button" at bounding box center [411, 386] width 23 height 23
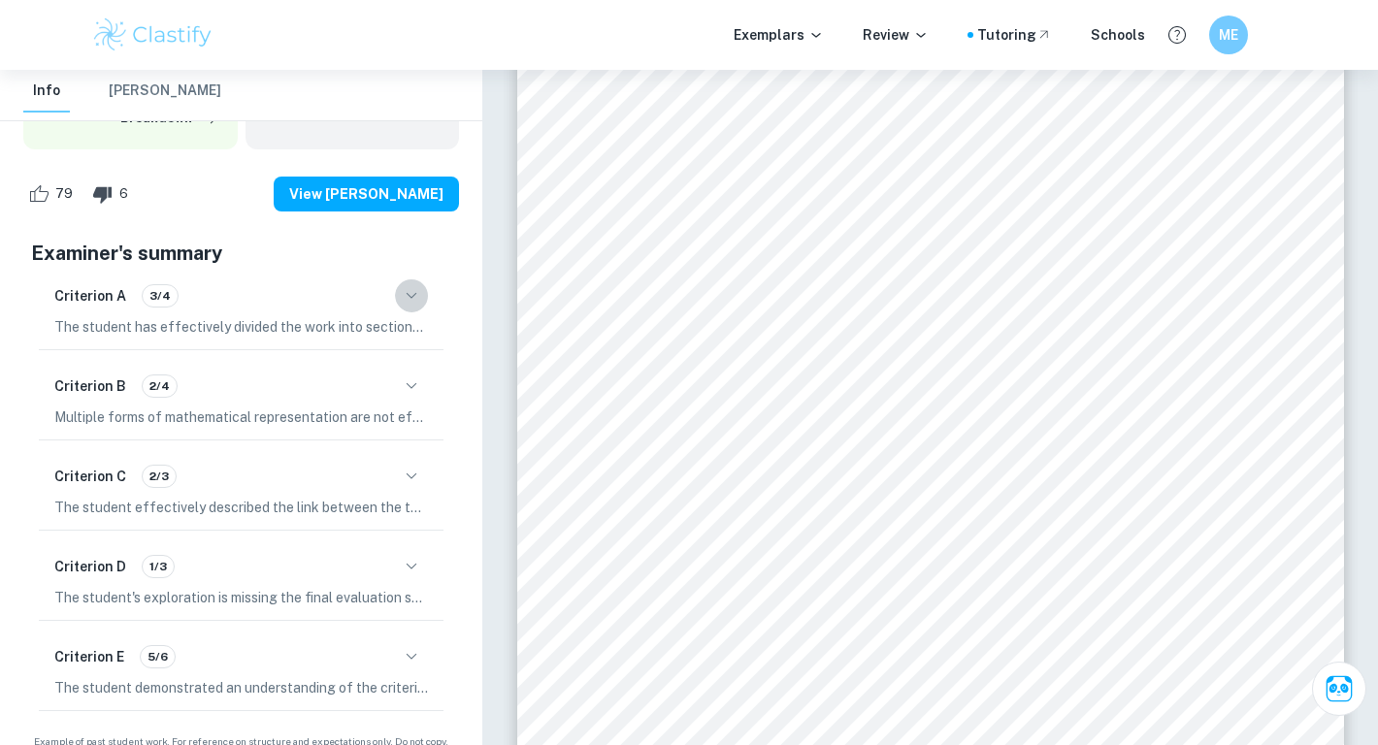
click at [410, 285] on icon "button" at bounding box center [411, 295] width 23 height 23
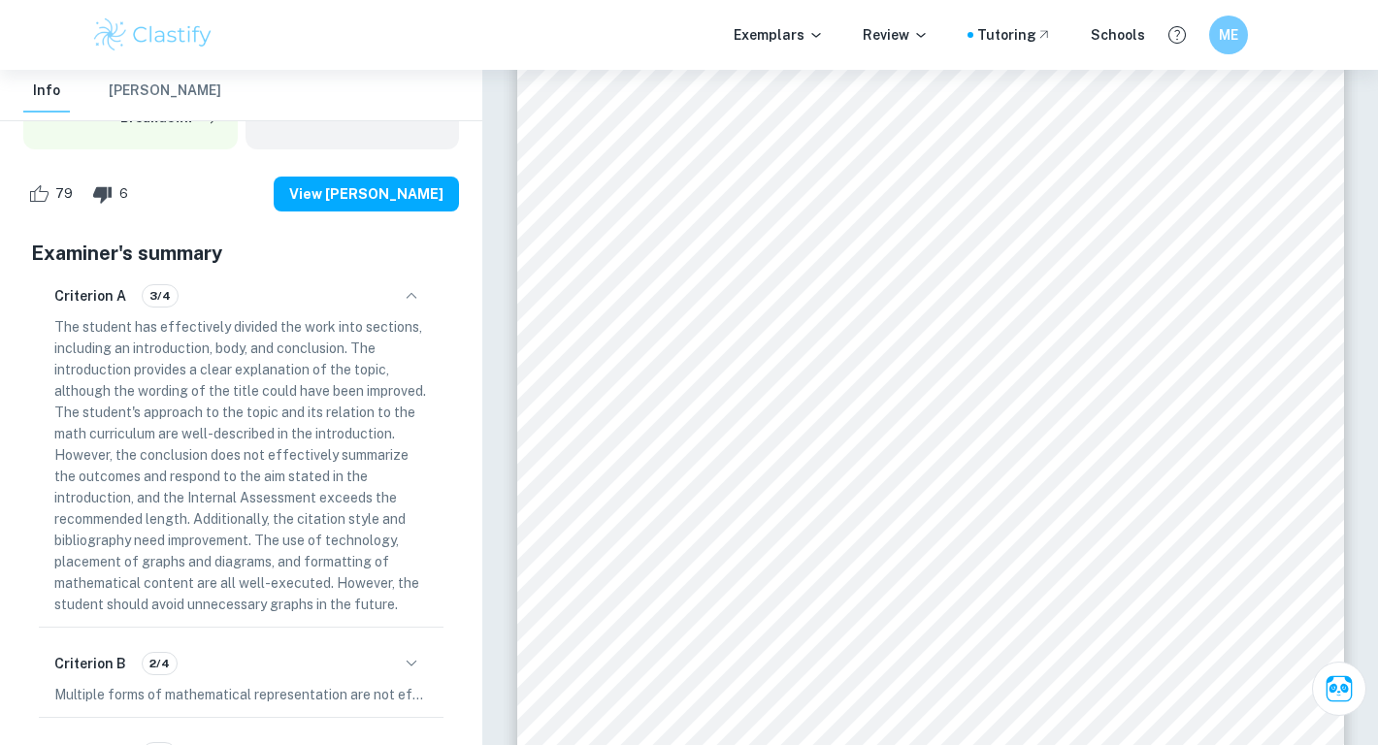
click at [409, 289] on icon "button" at bounding box center [411, 295] width 23 height 23
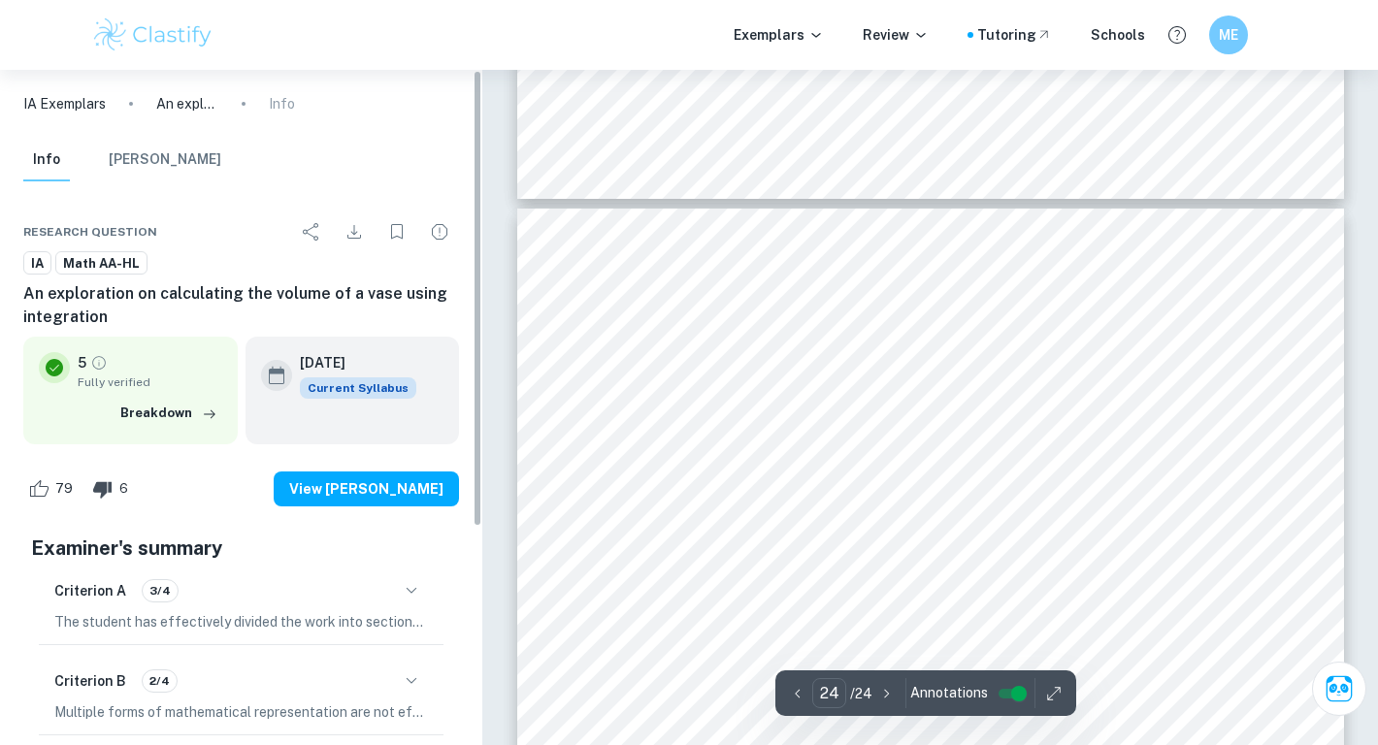
scroll to position [26941, 0]
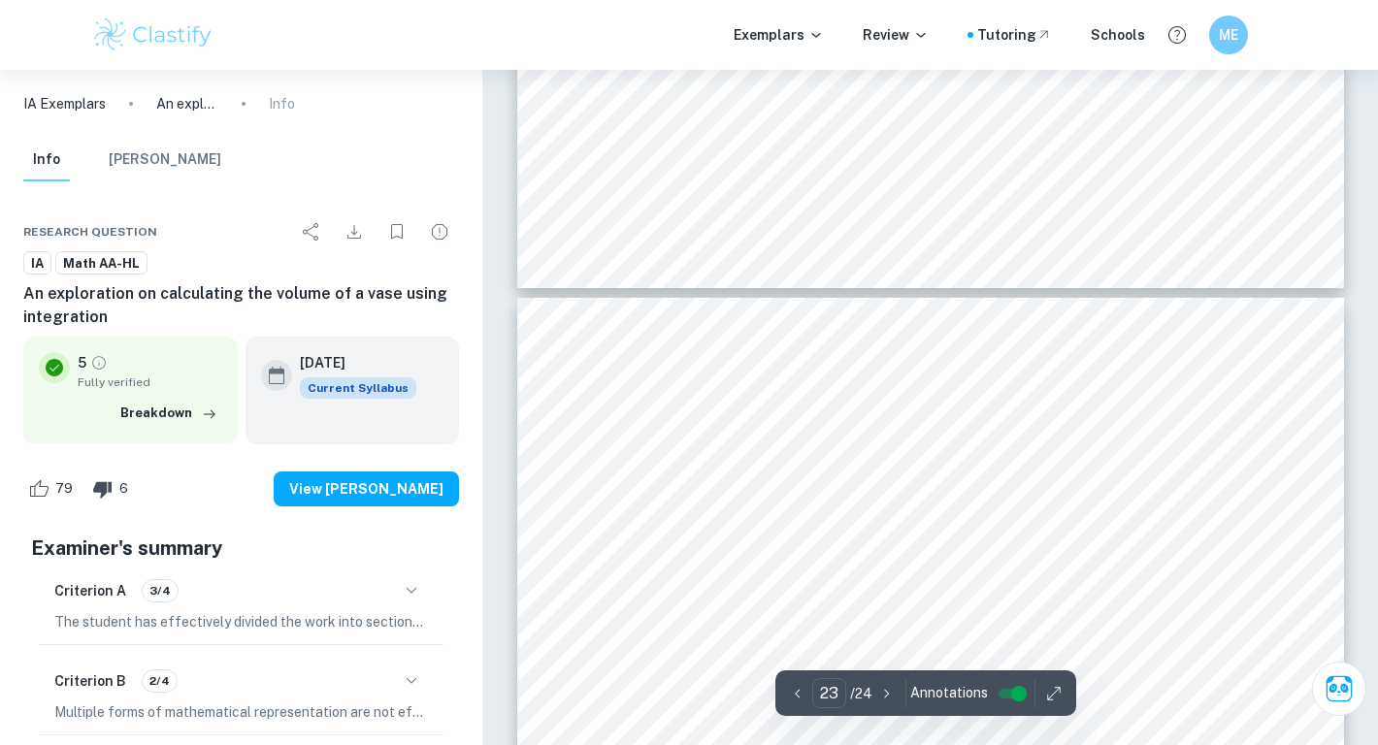
type input "24"
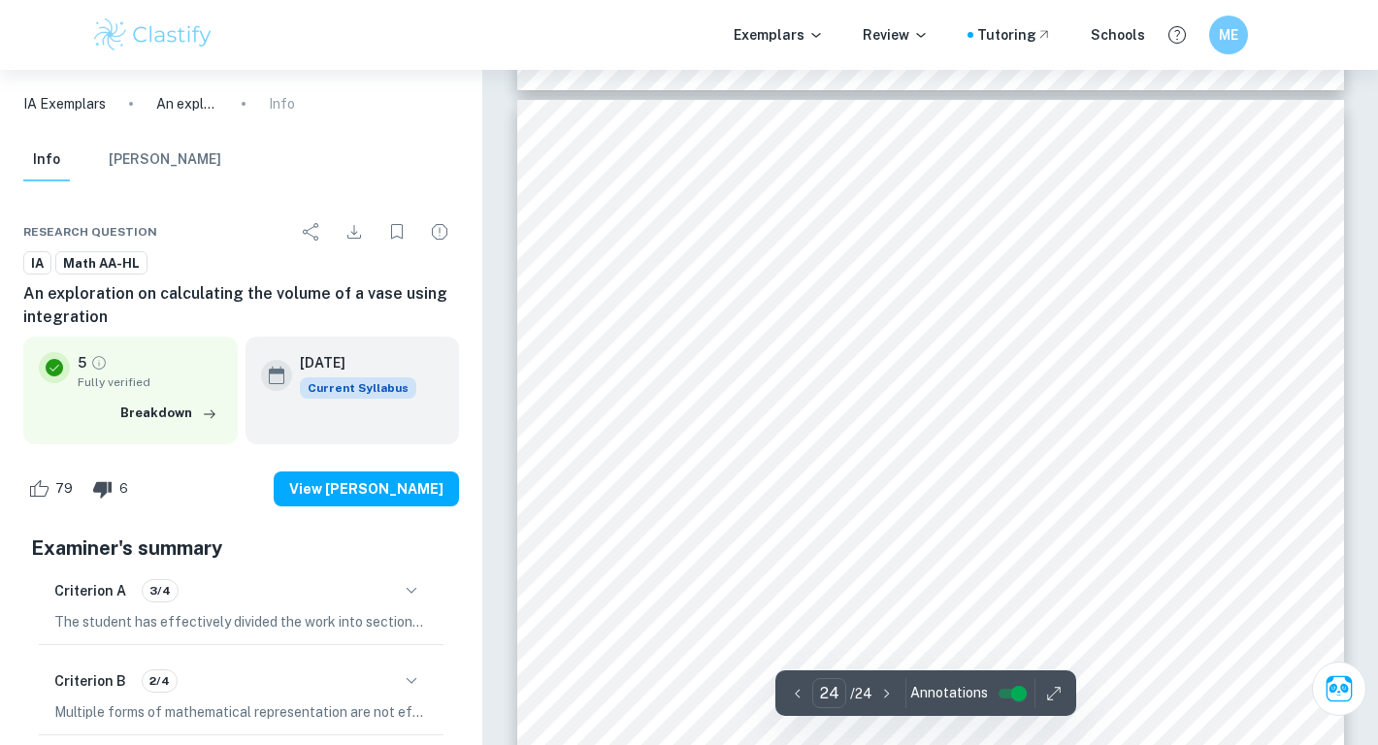
scroll to position [27100, 0]
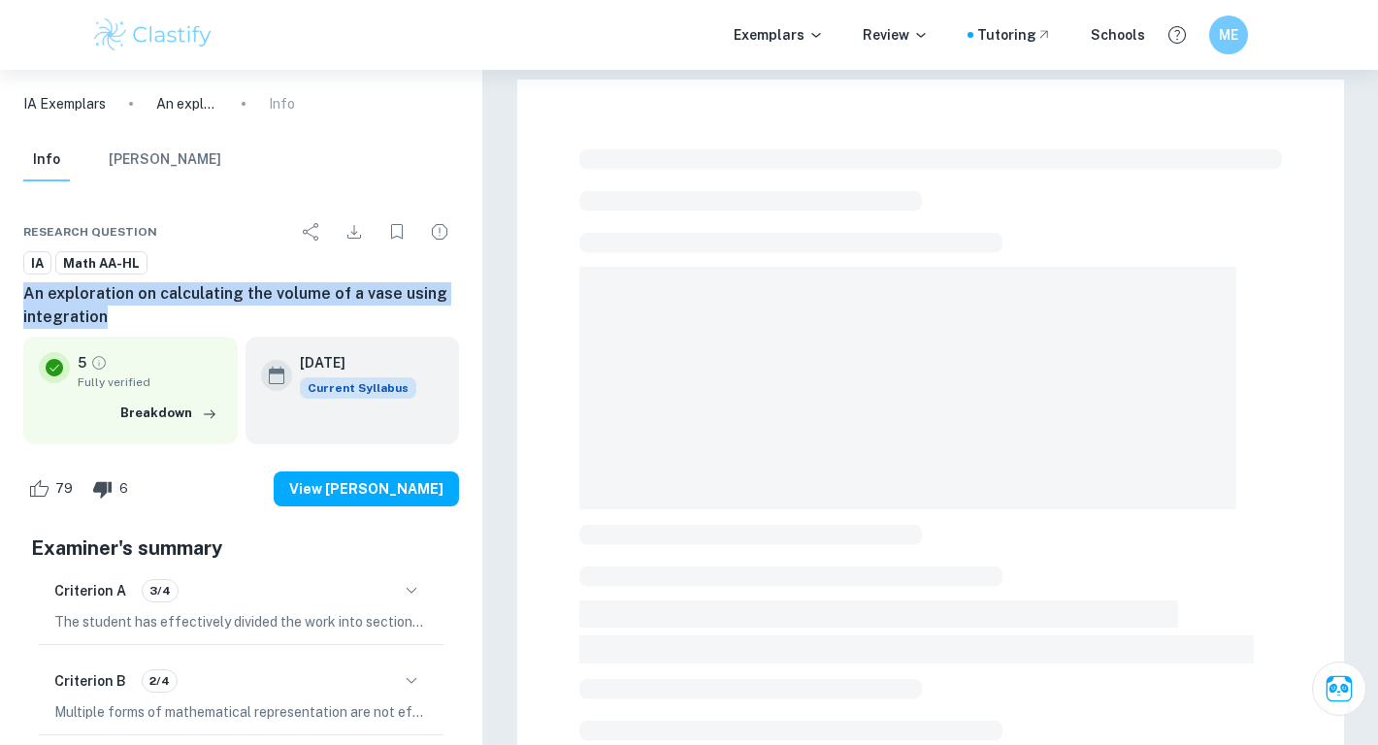
click at [107, 324] on h6 "An exploration on calculating the volume of a vase using integration" at bounding box center [241, 305] width 436 height 47
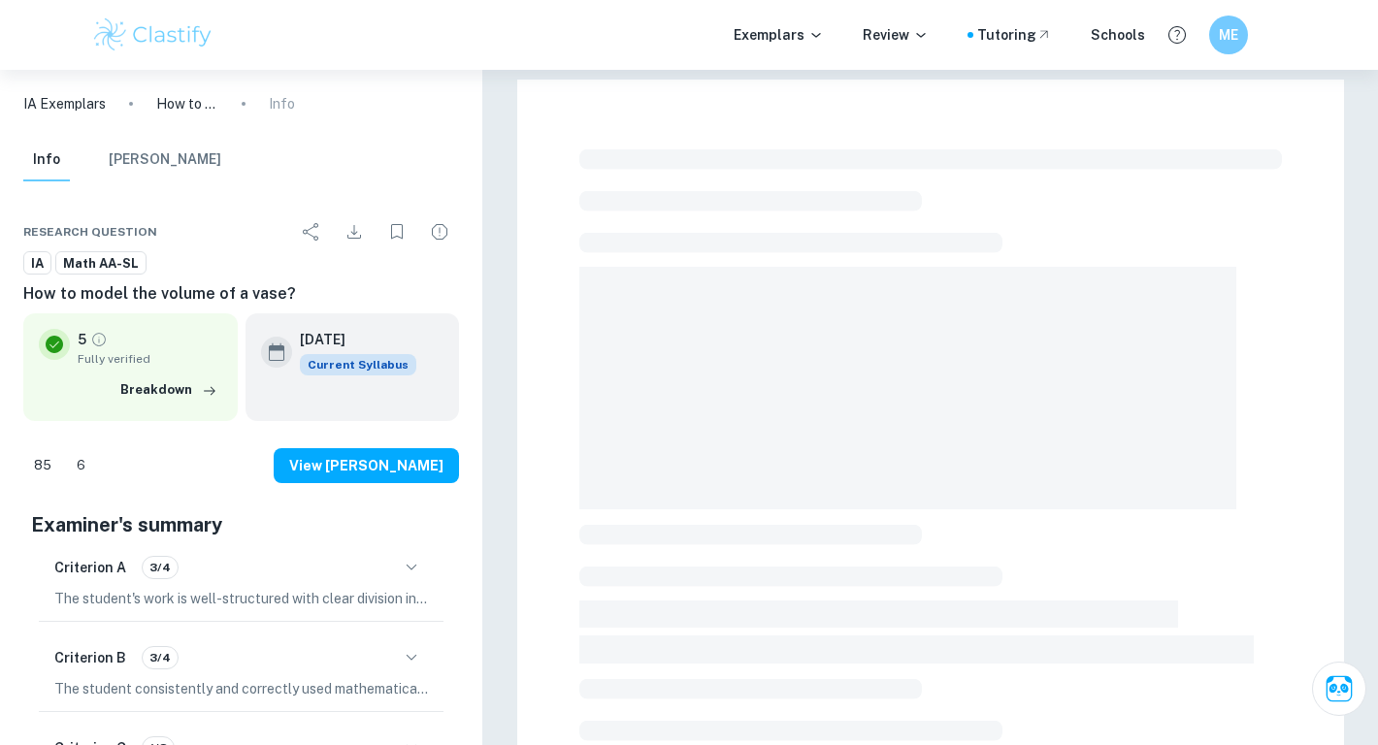
checkbox input "true"
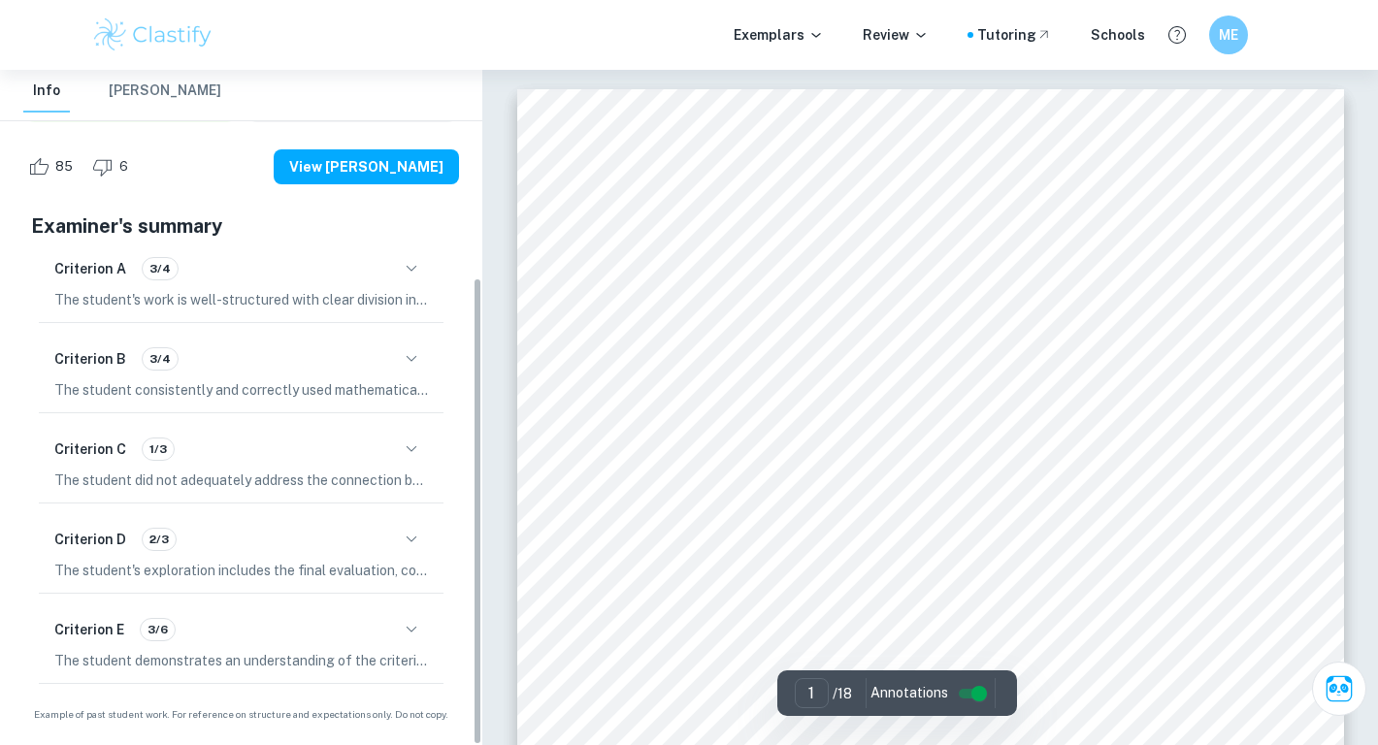
scroll to position [300, 0]
click at [410, 446] on icon "button" at bounding box center [411, 449] width 23 height 23
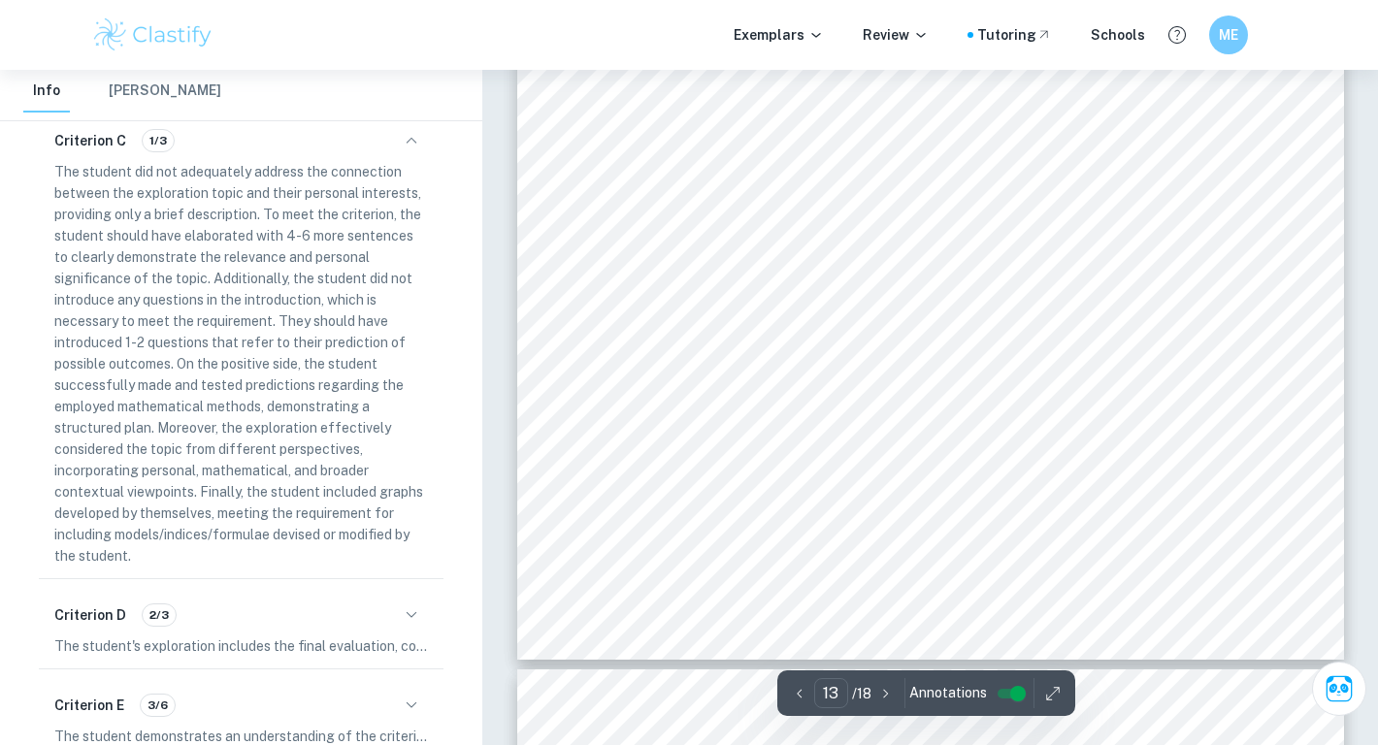
scroll to position [14911, 0]
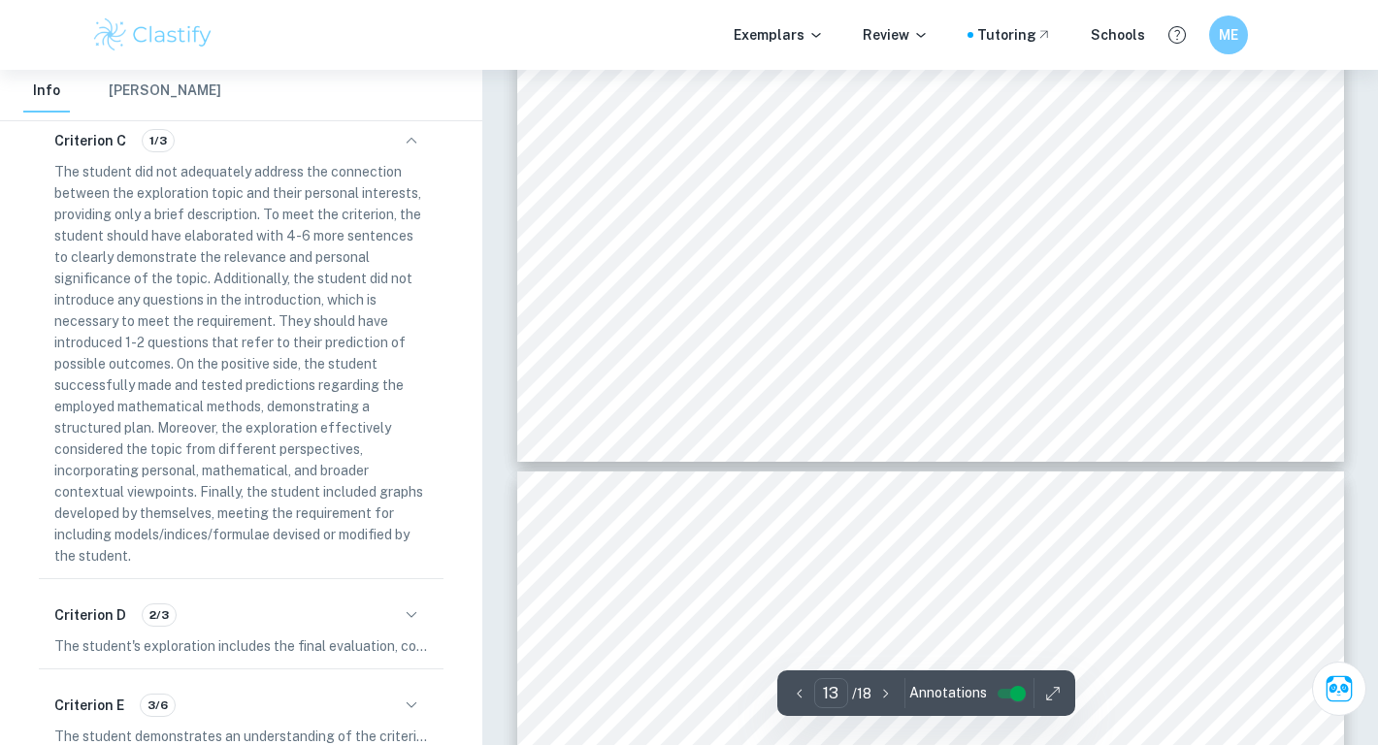
type input "14"
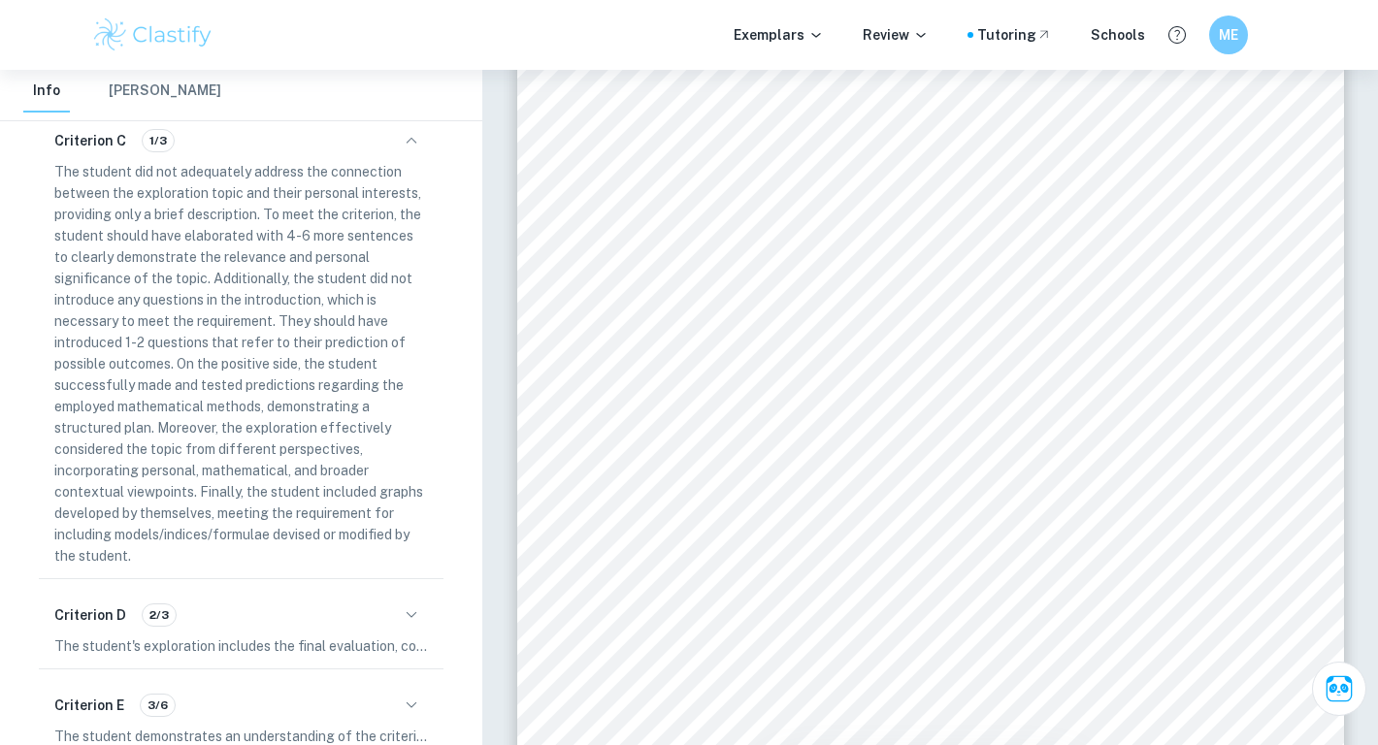
click at [903, 373] on div at bounding box center [926, 359] width 391 height 33
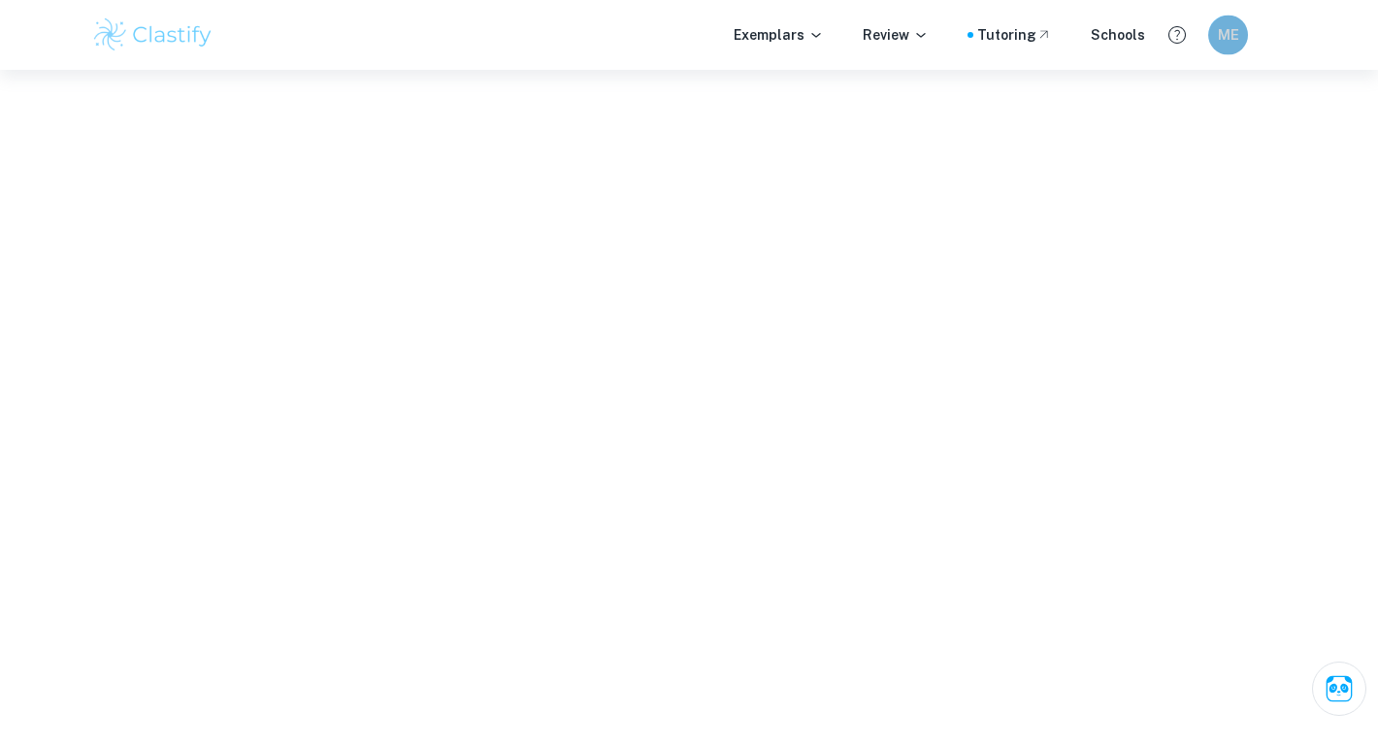
click at [1234, 42] on h6 "ME" at bounding box center [1228, 35] width 23 height 22
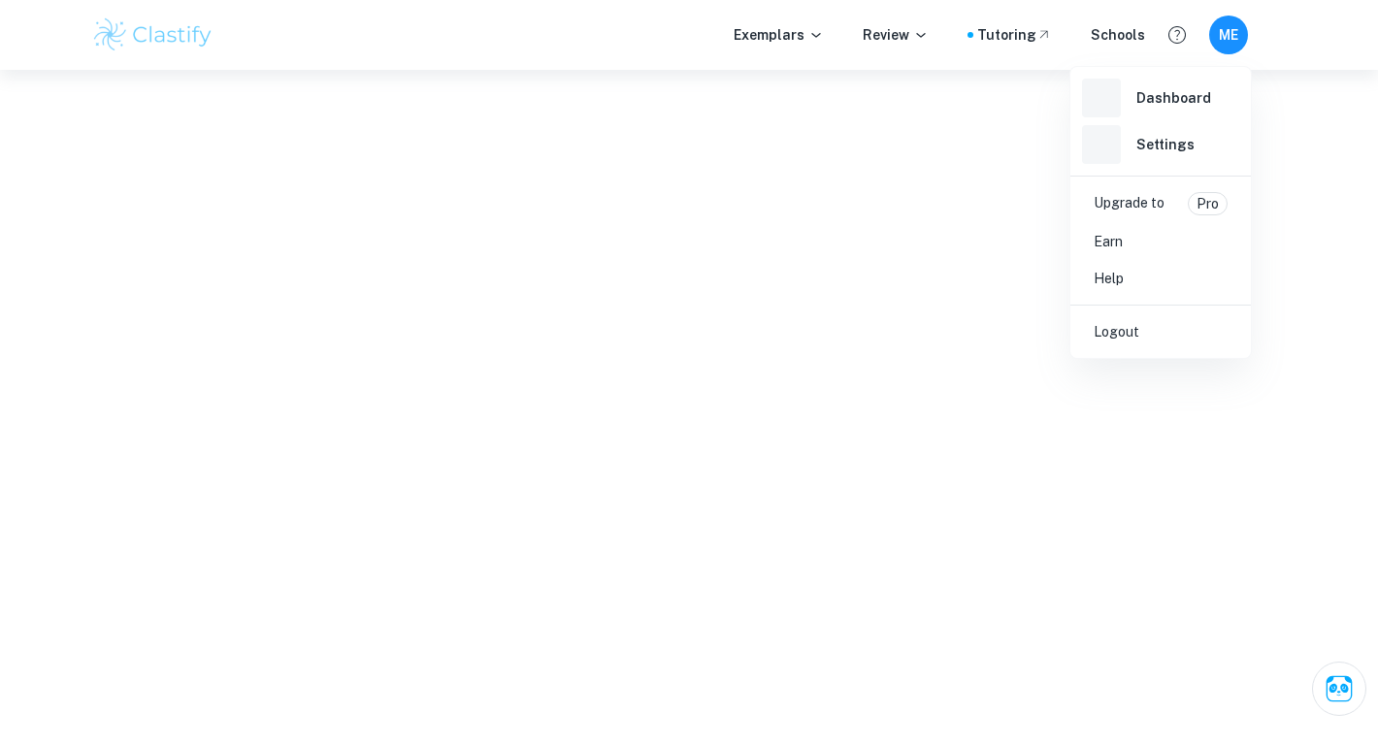
scroll to position [4144, 0]
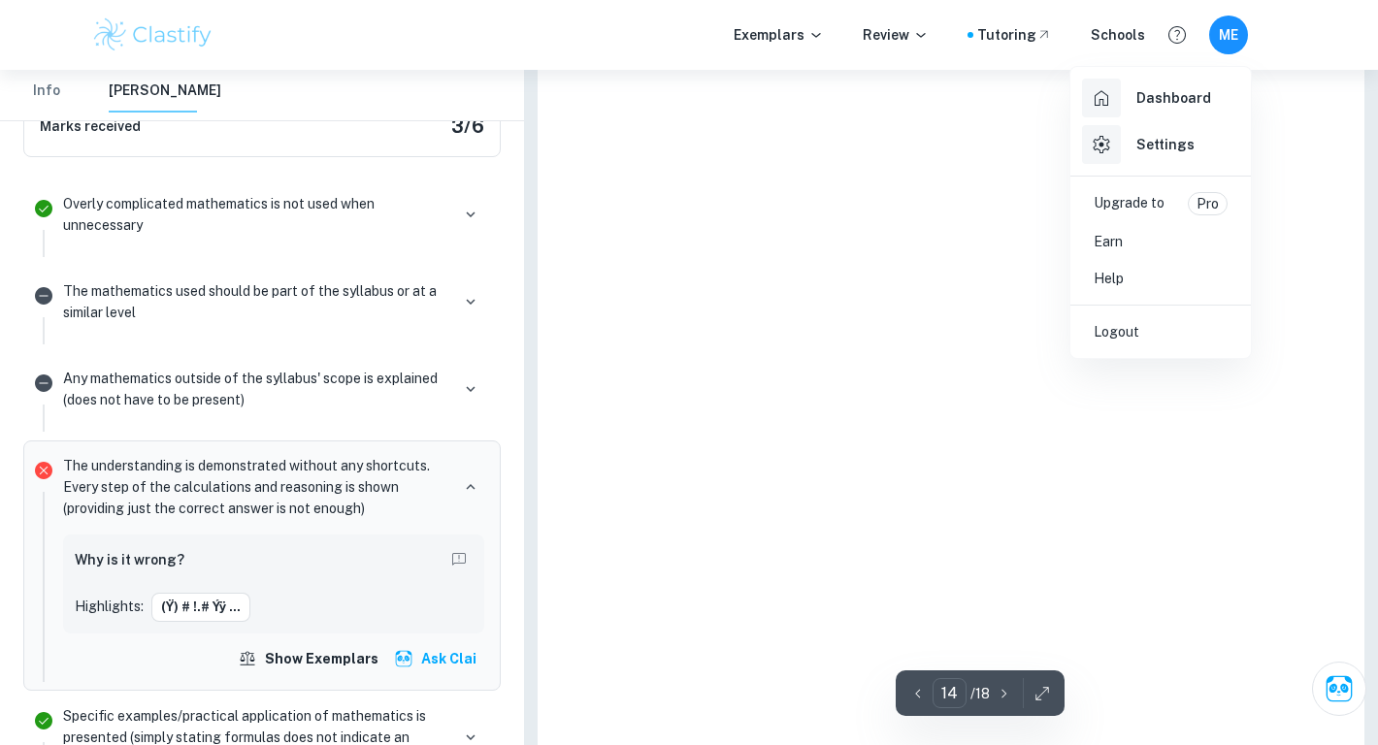
click at [929, 261] on div at bounding box center [689, 372] width 1378 height 745
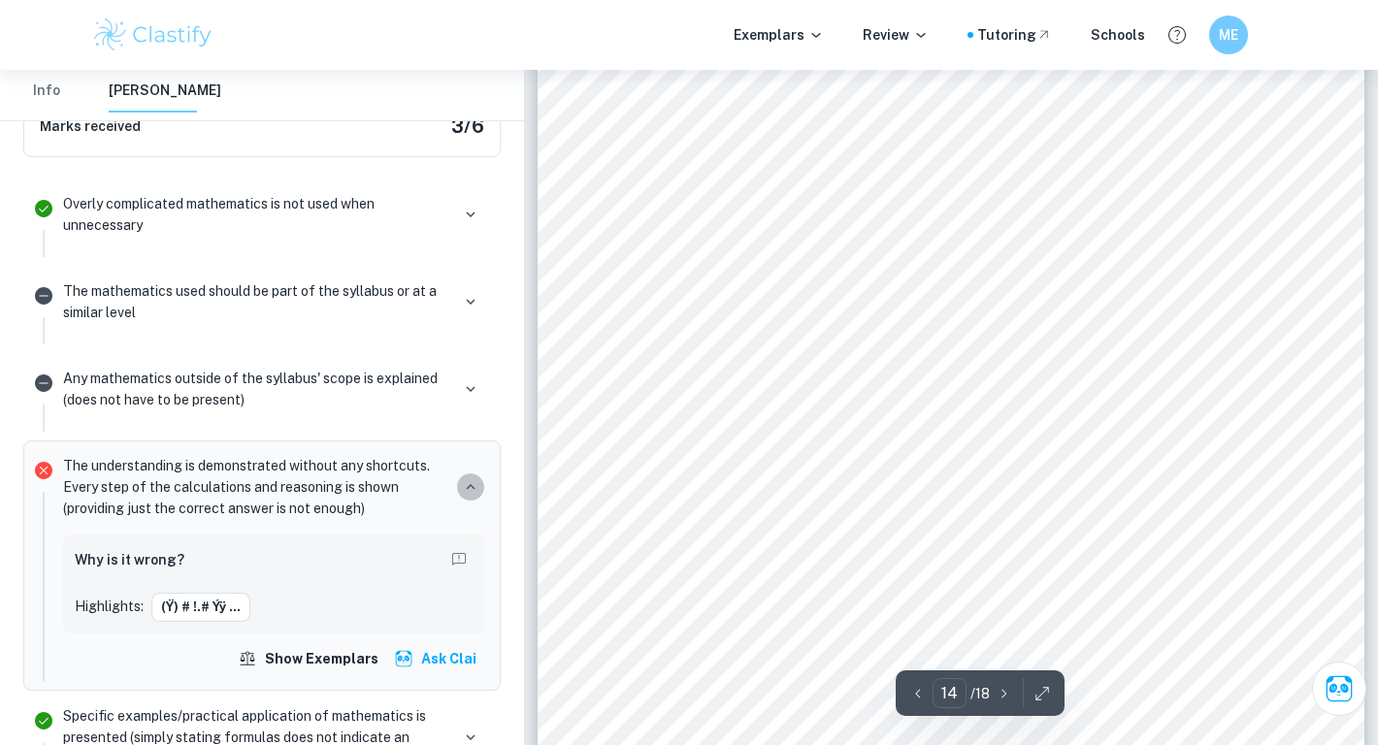
click at [472, 490] on icon "button" at bounding box center [470, 486] width 17 height 17
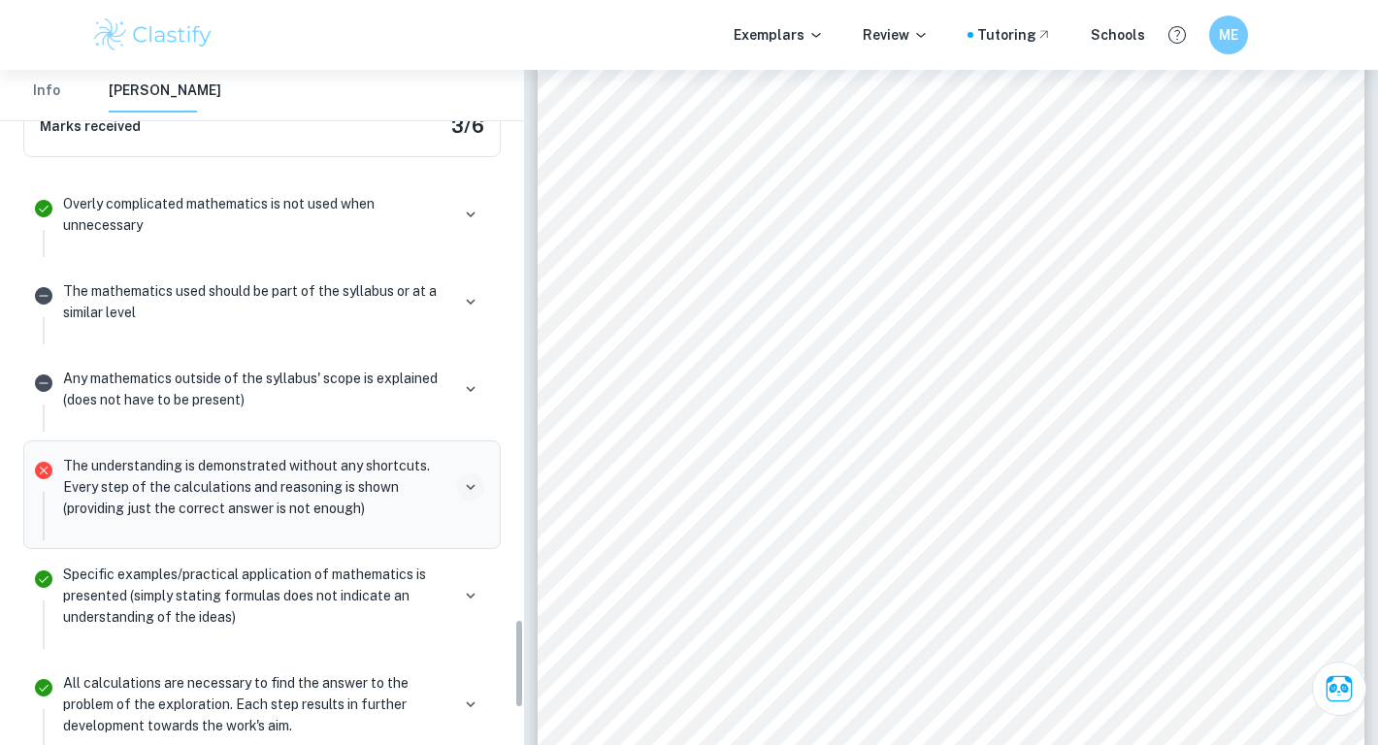
click at [472, 490] on icon "button" at bounding box center [470, 486] width 17 height 17
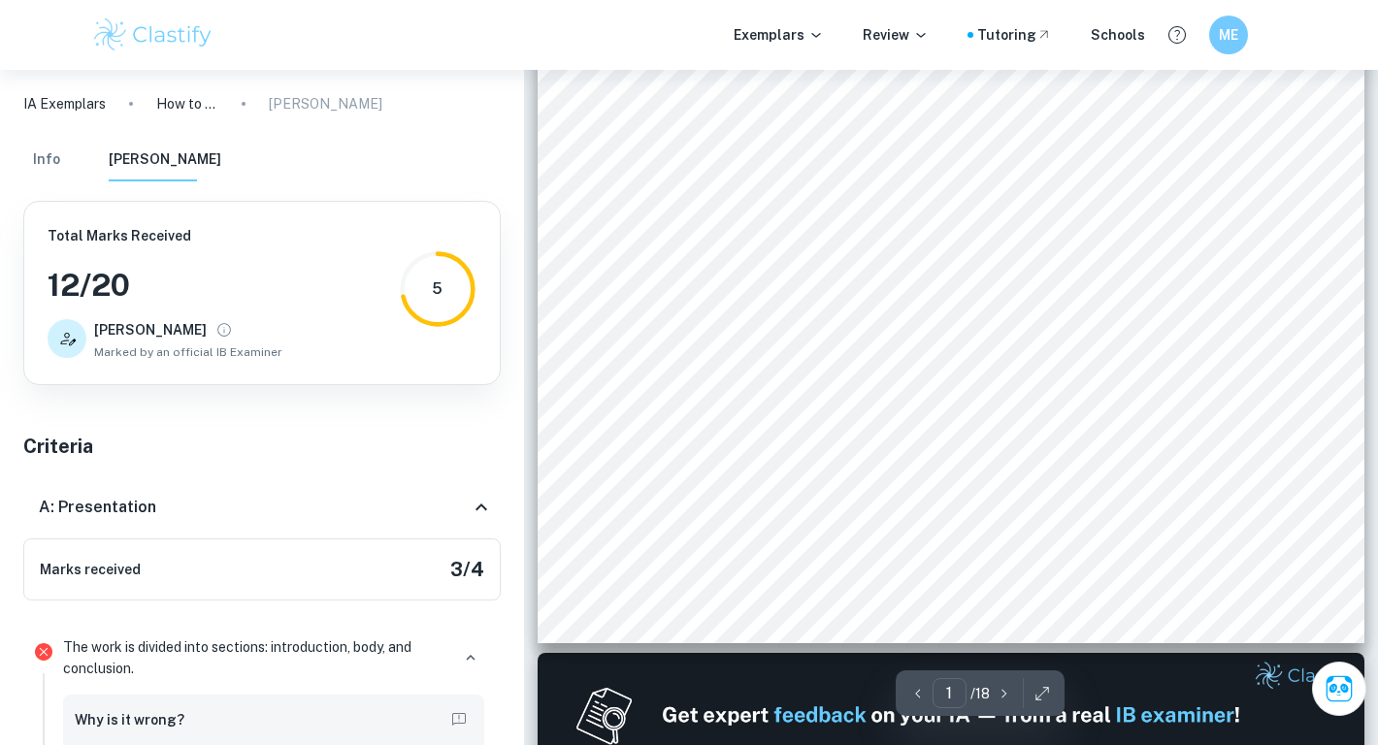
scroll to position [783, 0]
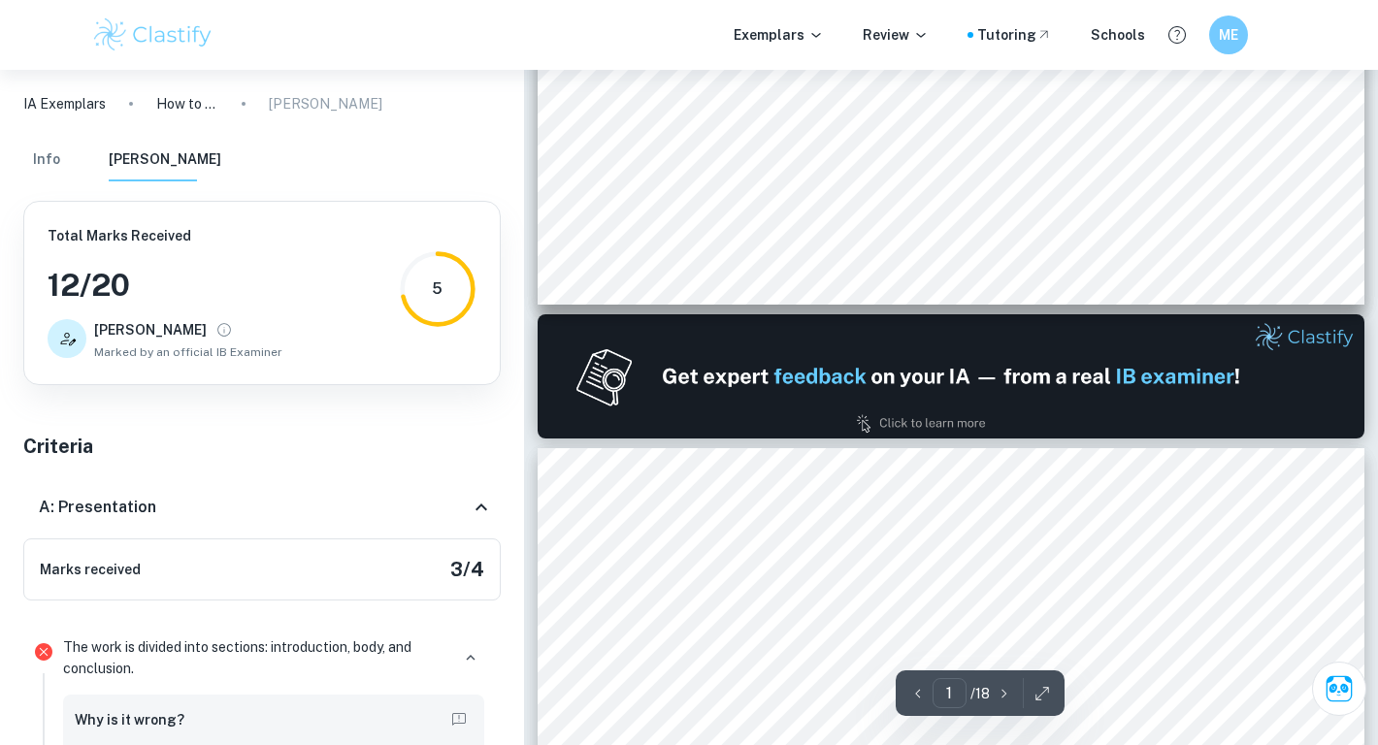
type input "2"
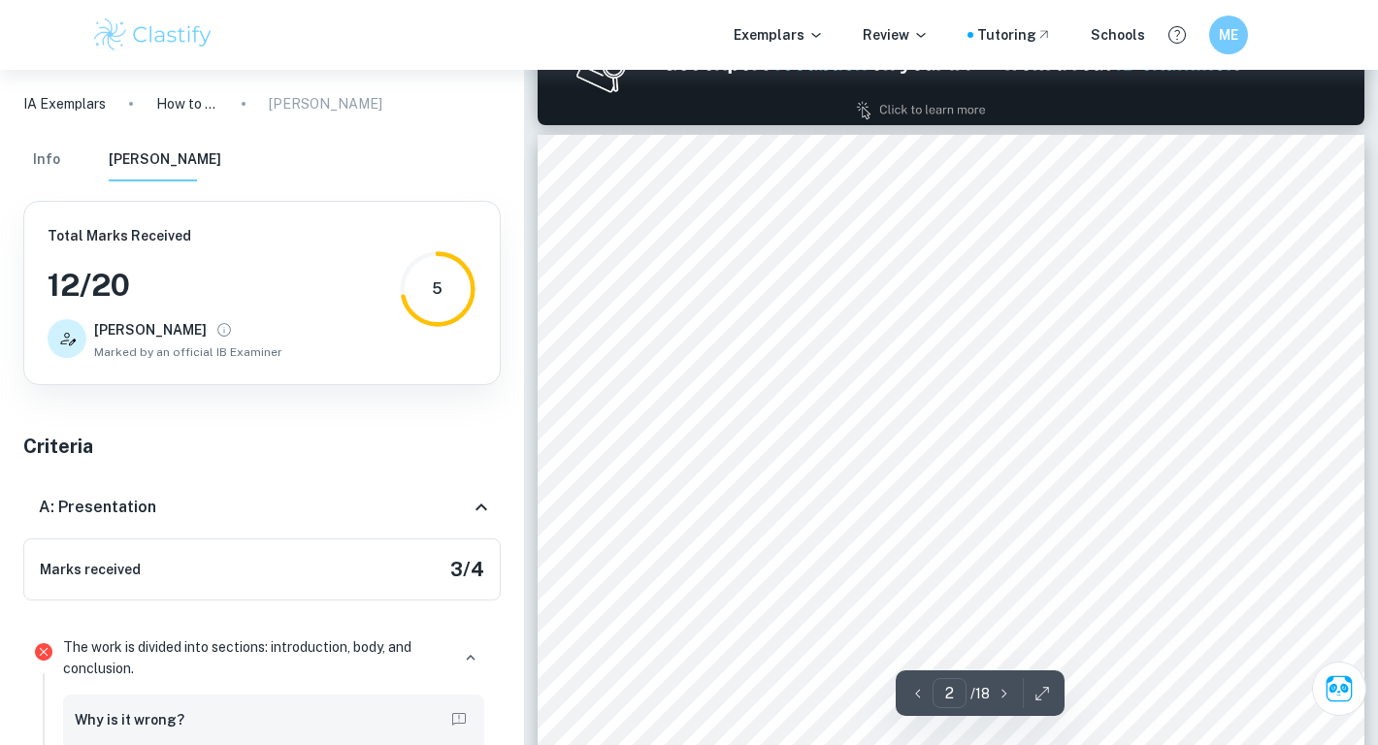
scroll to position [1366, 0]
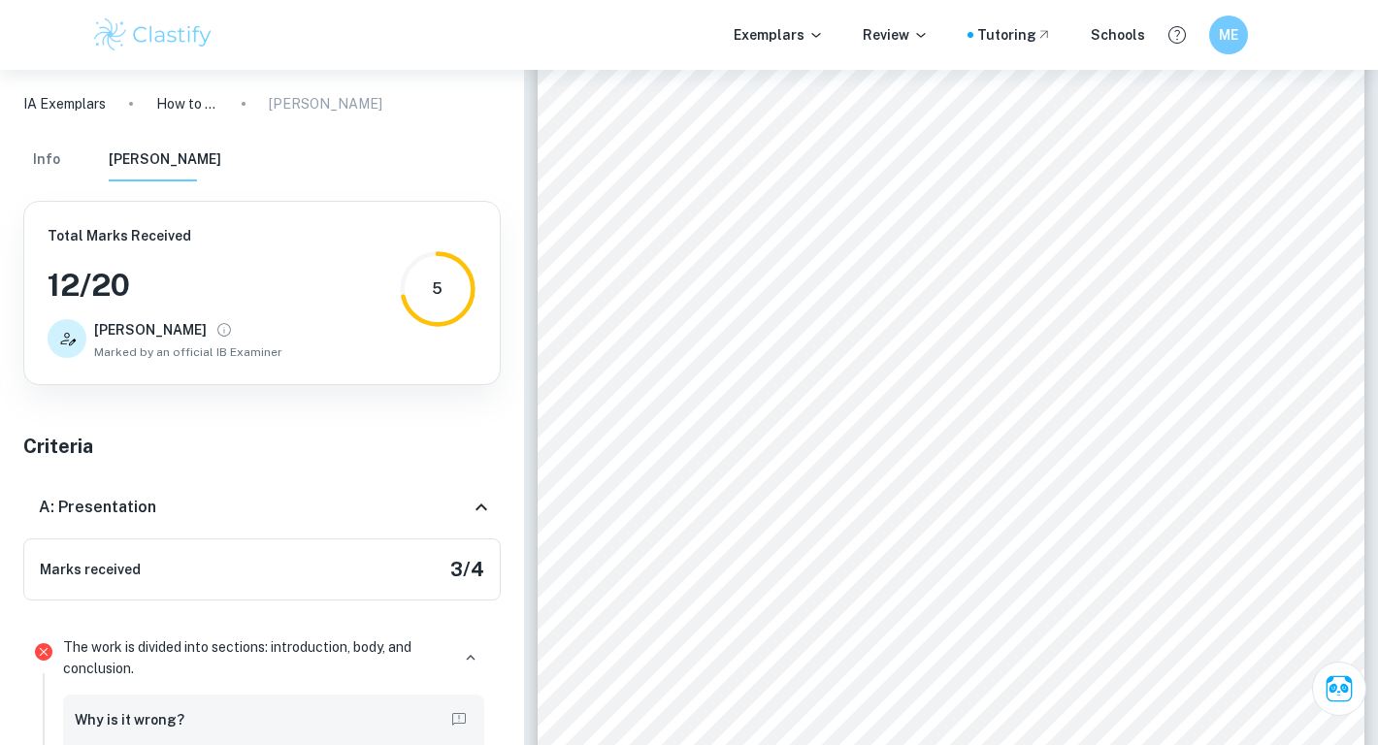
click at [165, 338] on div "Julia N" at bounding box center [188, 329] width 188 height 27
click at [215, 328] on icon "View full profile" at bounding box center [223, 329] width 17 height 17
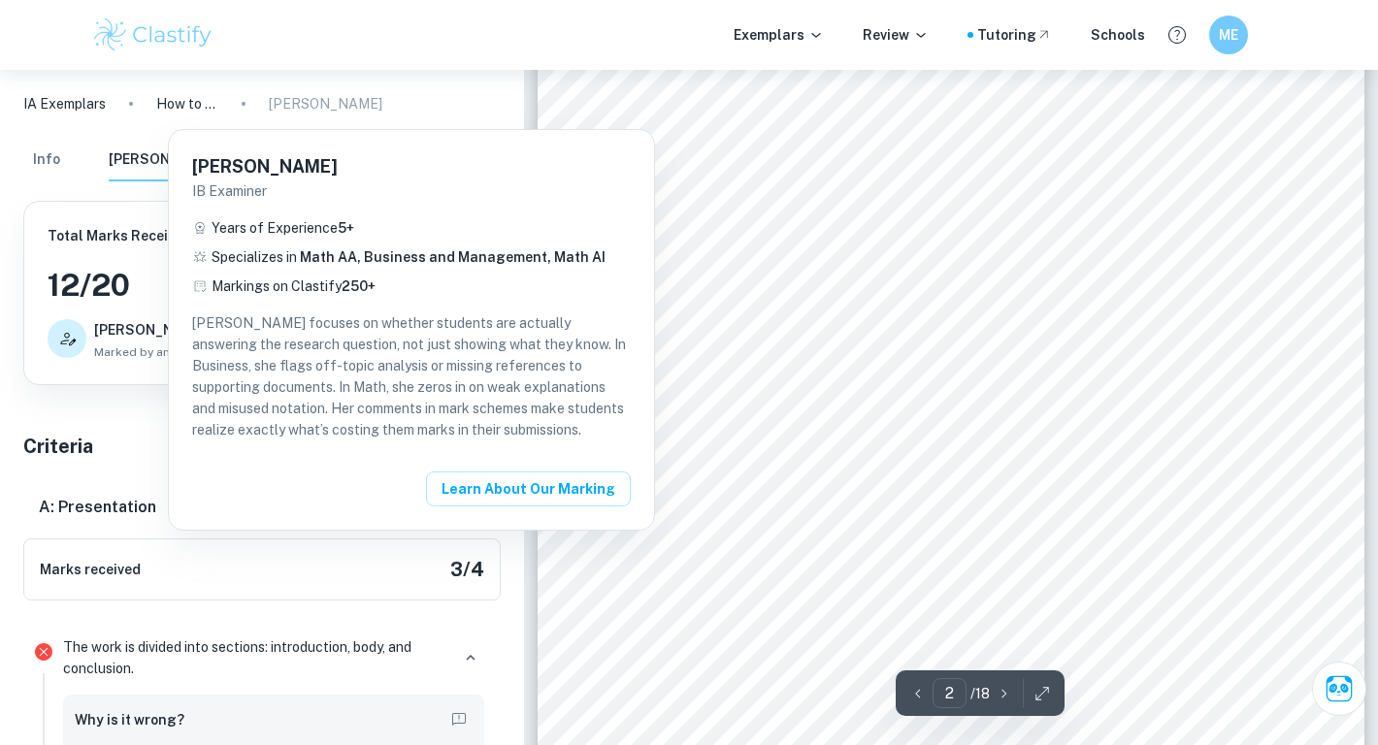
scroll to position [1399, 0]
click at [792, 371] on div at bounding box center [689, 372] width 1378 height 745
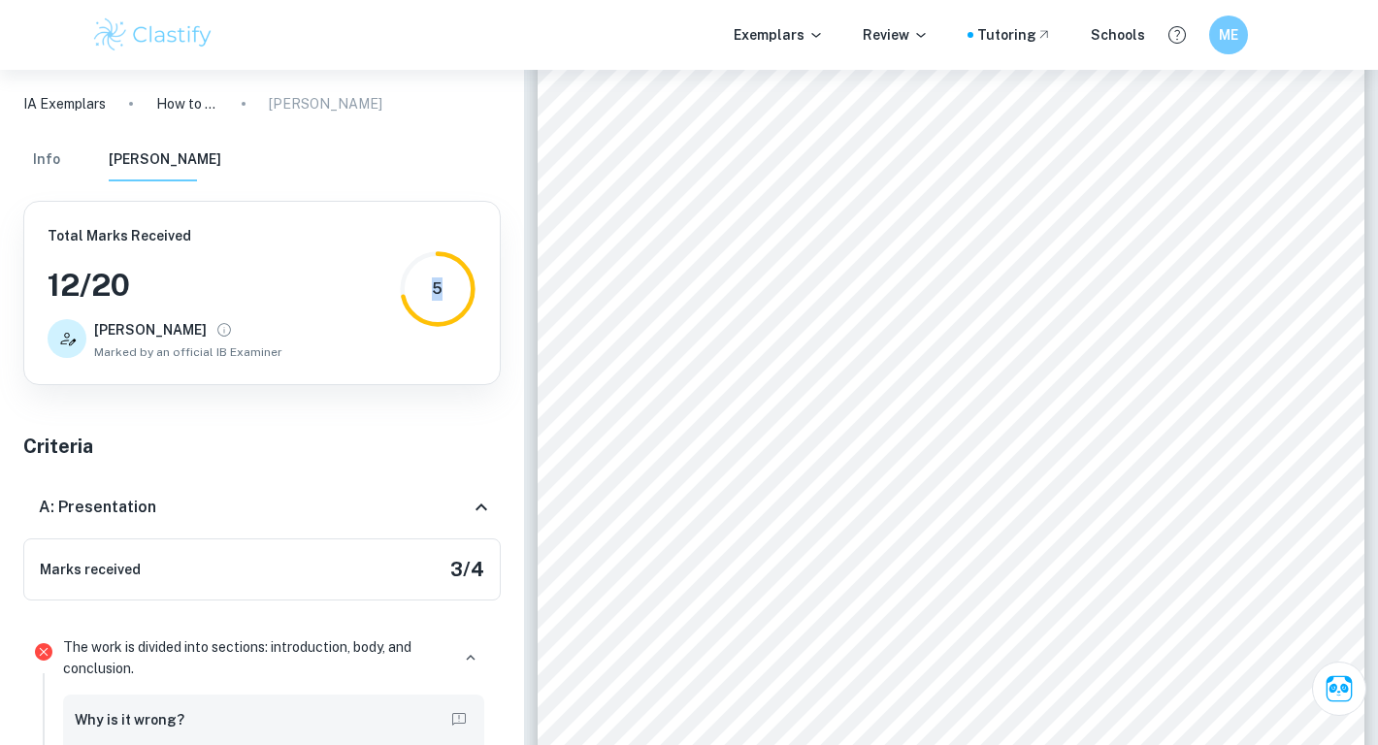
drag, startPoint x: 443, startPoint y: 290, endPoint x: 425, endPoint y: 292, distance: 17.6
click at [424, 292] on div "5" at bounding box center [438, 289] width 78 height 78
click at [443, 291] on div "5" at bounding box center [438, 289] width 78 height 78
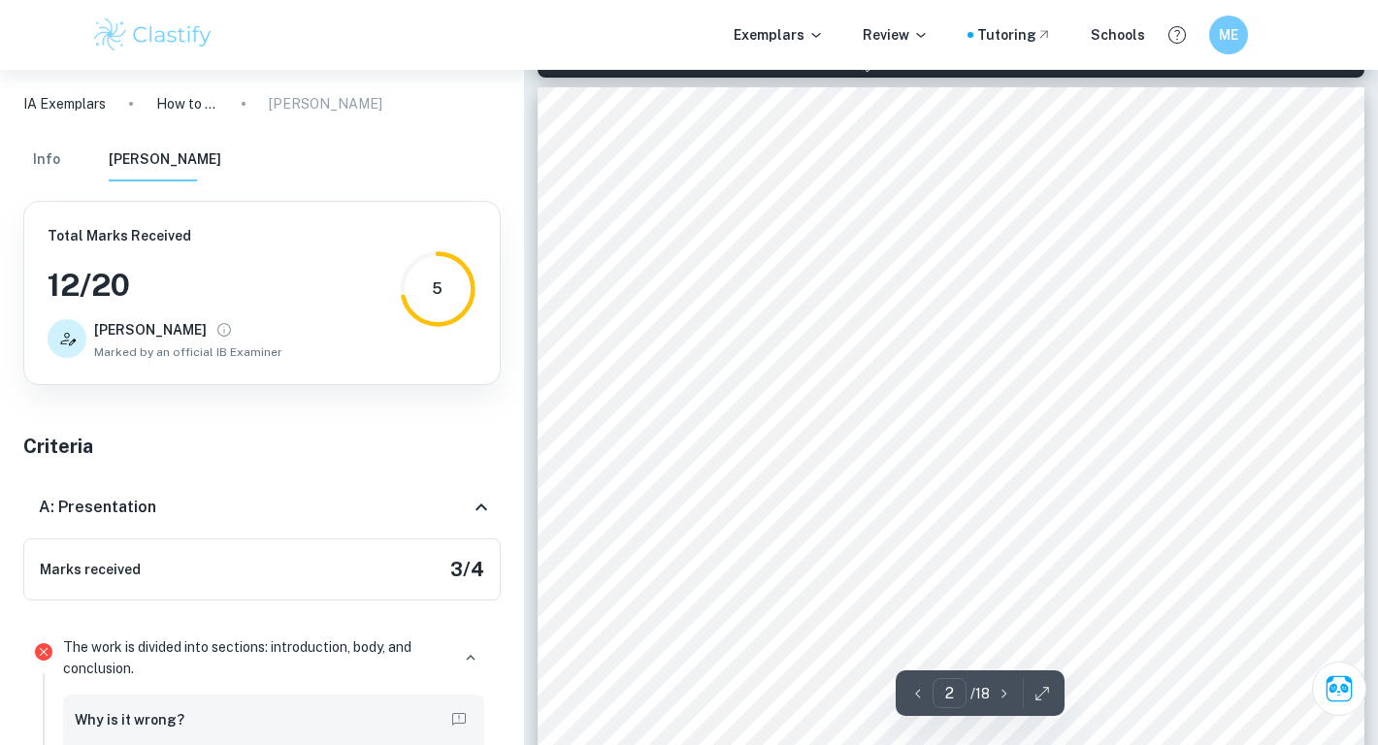
scroll to position [1311, 0]
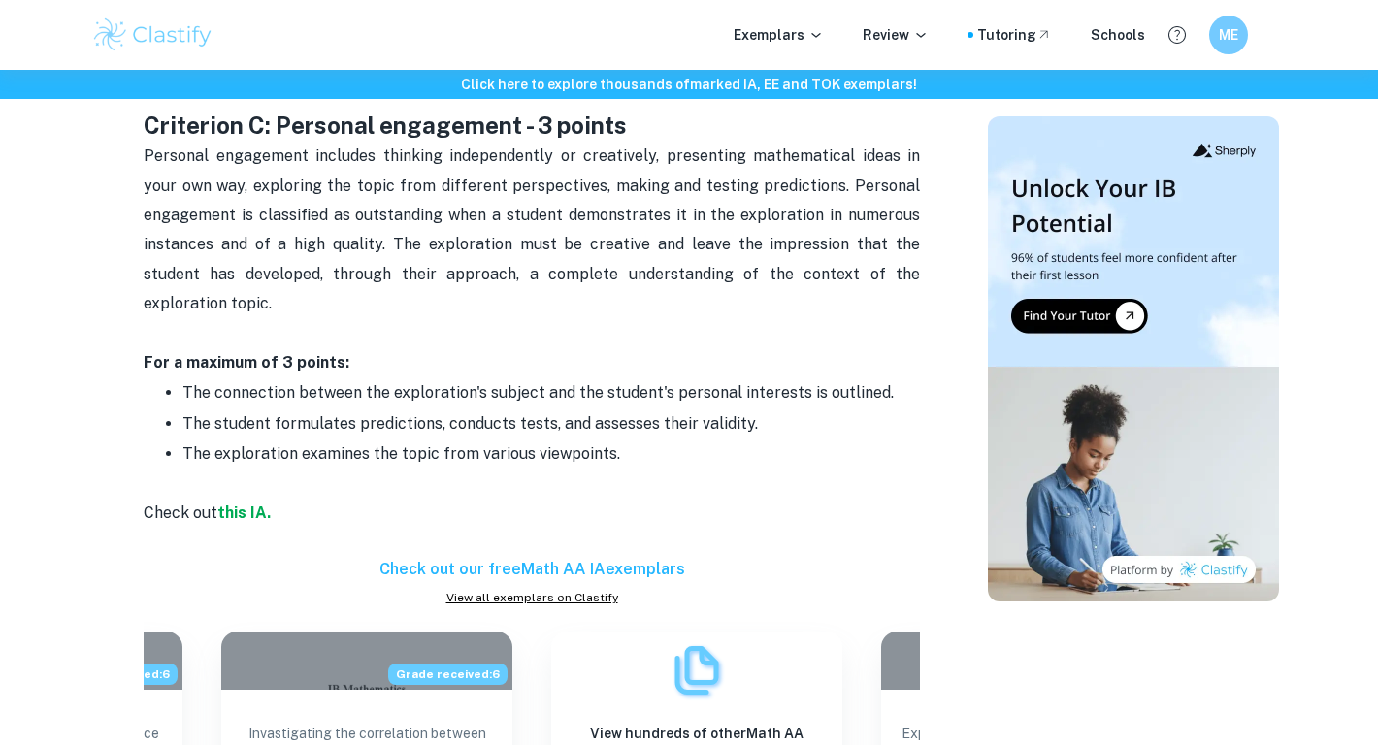
scroll to position [2055, 0]
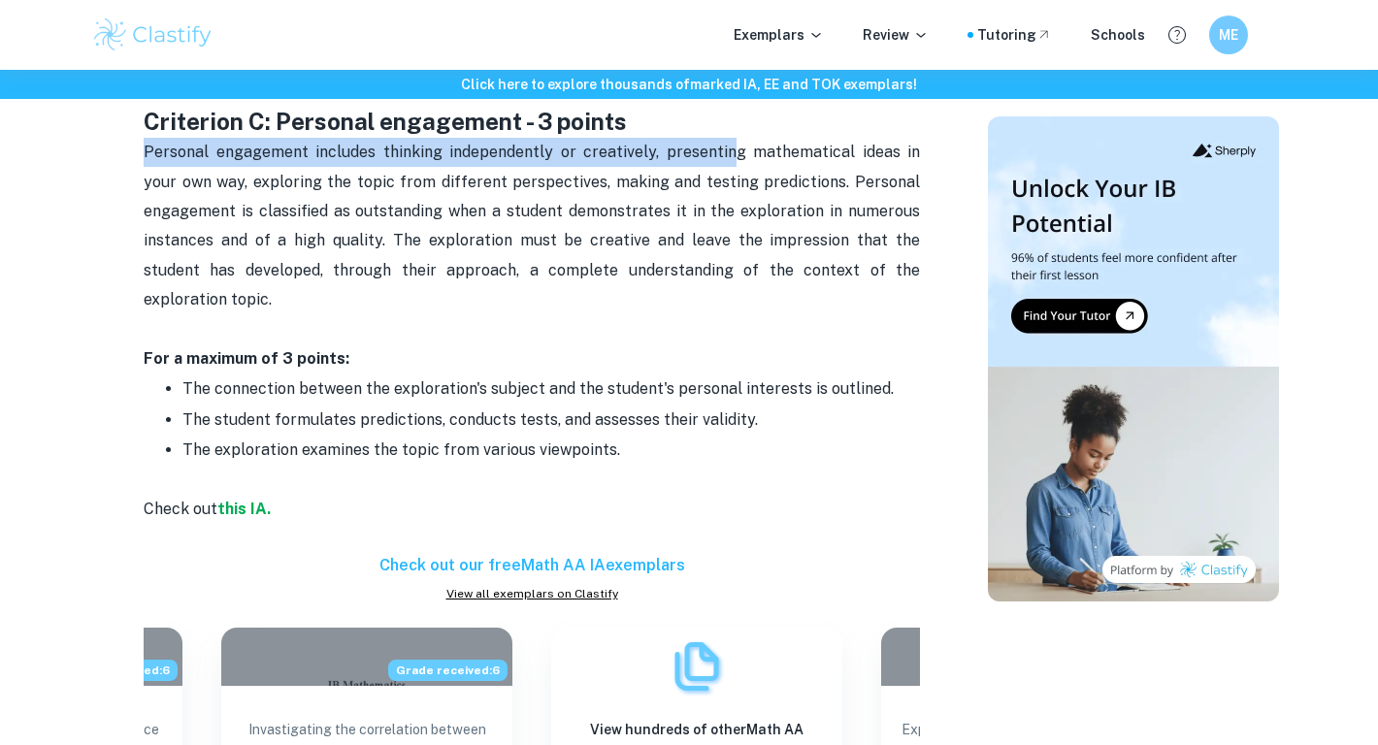
drag, startPoint x: 140, startPoint y: 154, endPoint x: 709, endPoint y: 166, distance: 569.8
click at [709, 166] on div "Math AA IA Criteria and Checklist By [PERSON_NAME] • [DATE] Get feedback on you…" at bounding box center [532, 415] width 866 height 4596
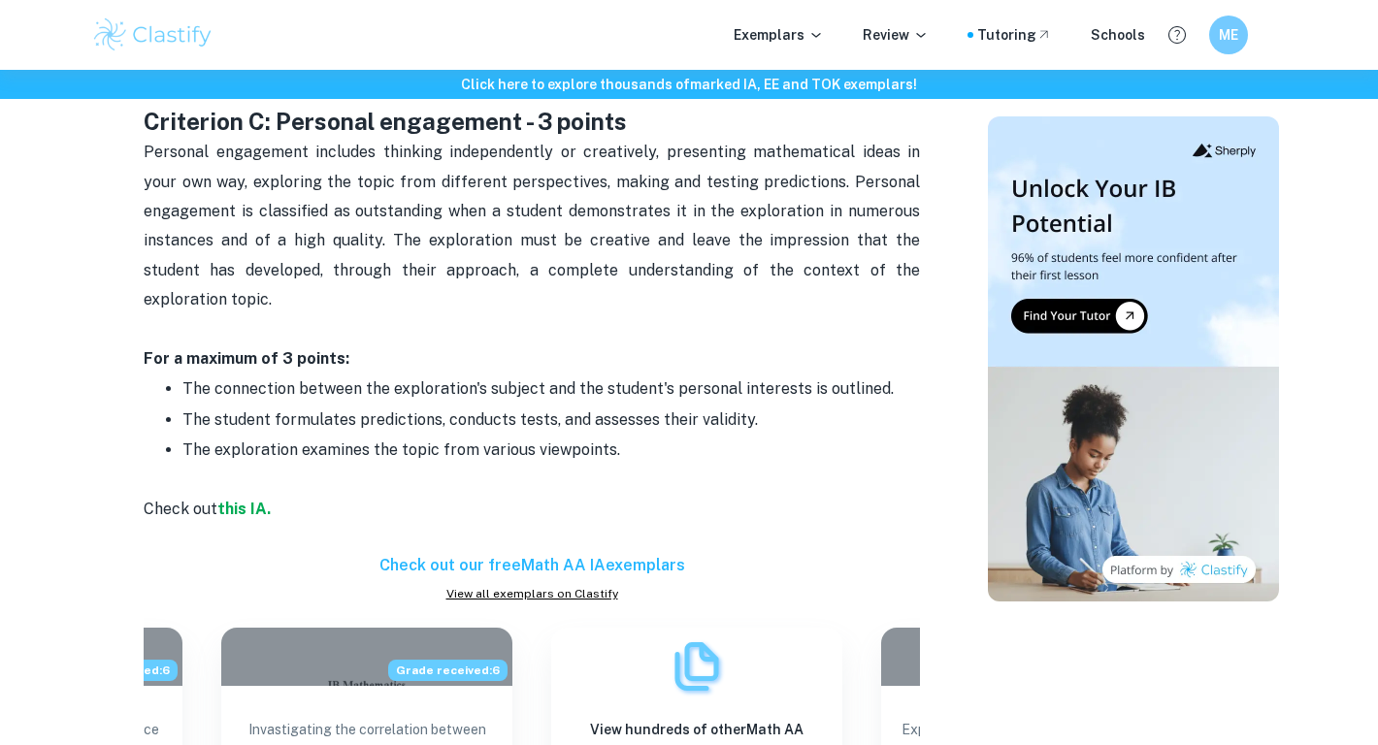
click at [755, 159] on span "Personal engagement includes thinking independently or creatively, presenting m…" at bounding box center [534, 226] width 780 height 166
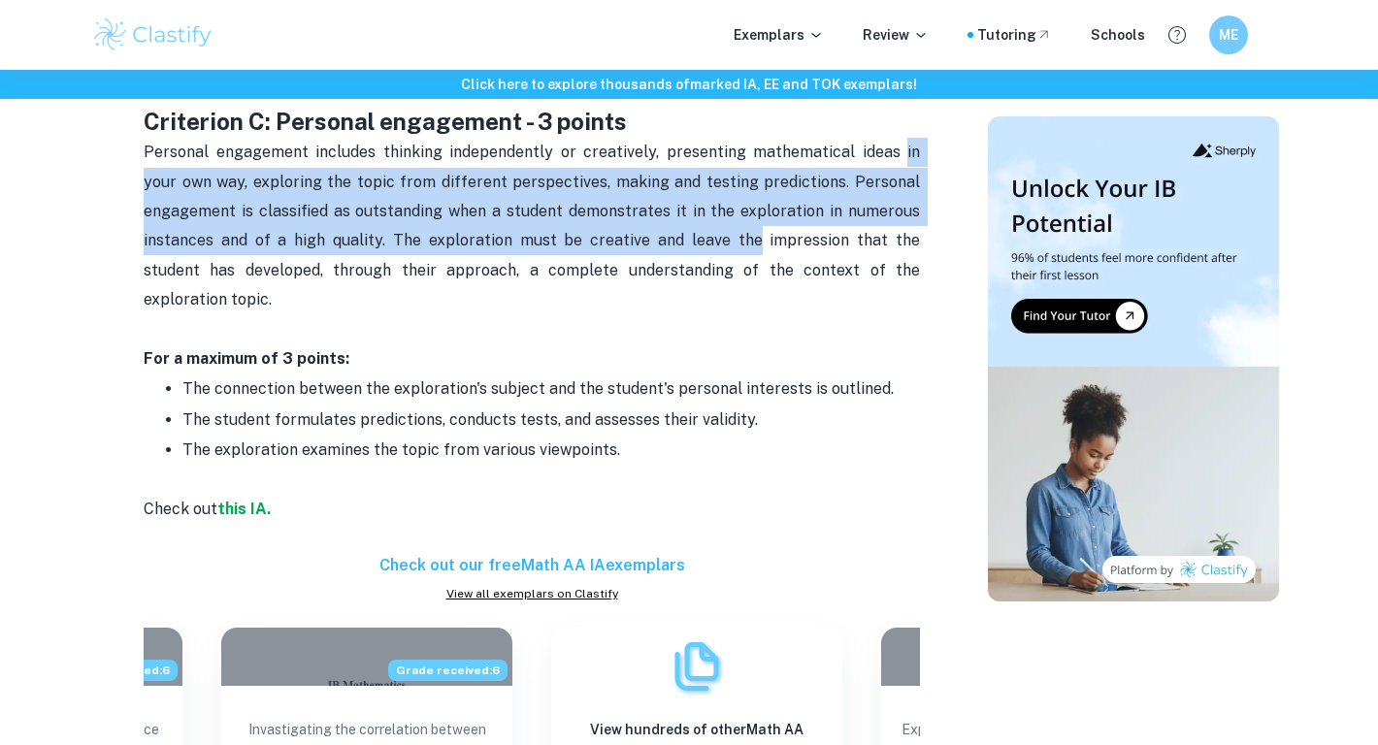
drag, startPoint x: 870, startPoint y: 151, endPoint x: 711, endPoint y: 228, distance: 175.8
click at [711, 228] on p "Personal engagement includes thinking independently or creatively, presenting m…" at bounding box center [532, 241] width 776 height 207
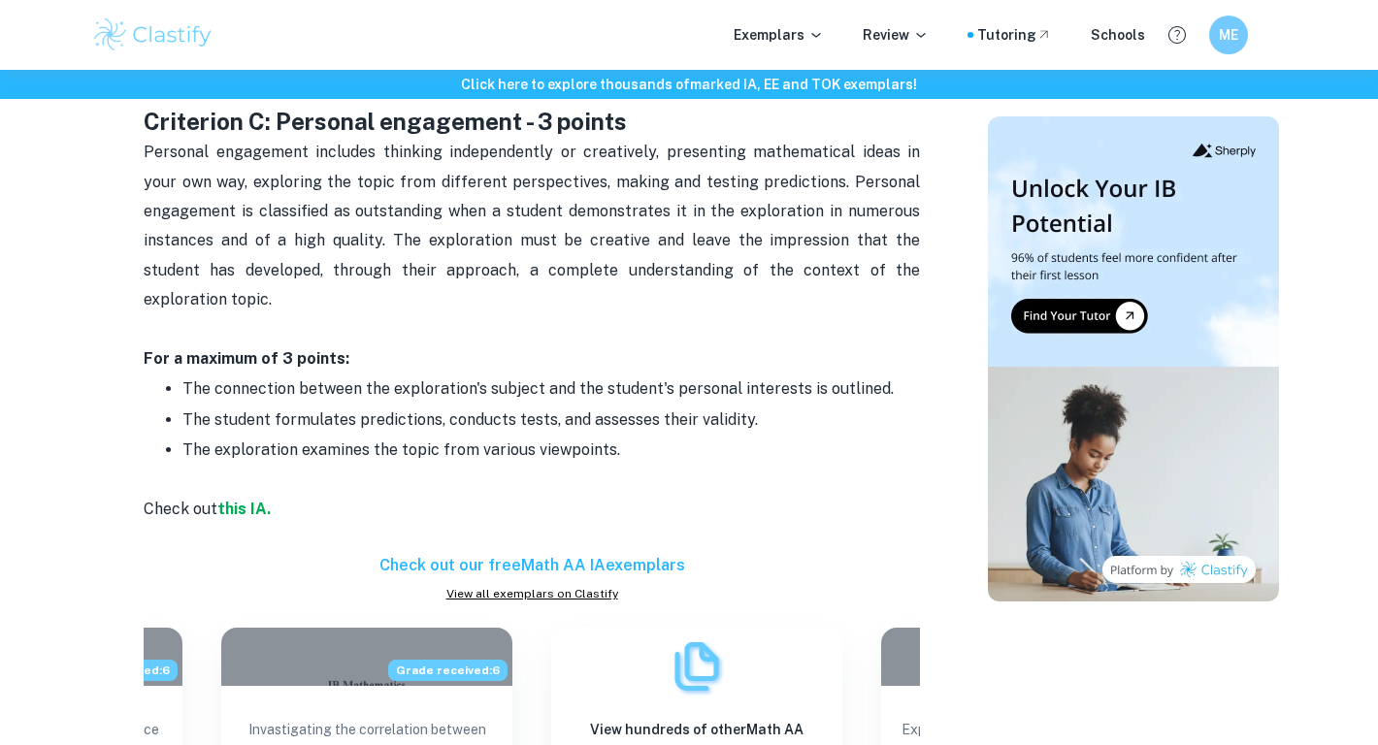
click at [740, 211] on span "Personal engagement includes thinking independently or creatively, presenting m…" at bounding box center [534, 226] width 780 height 166
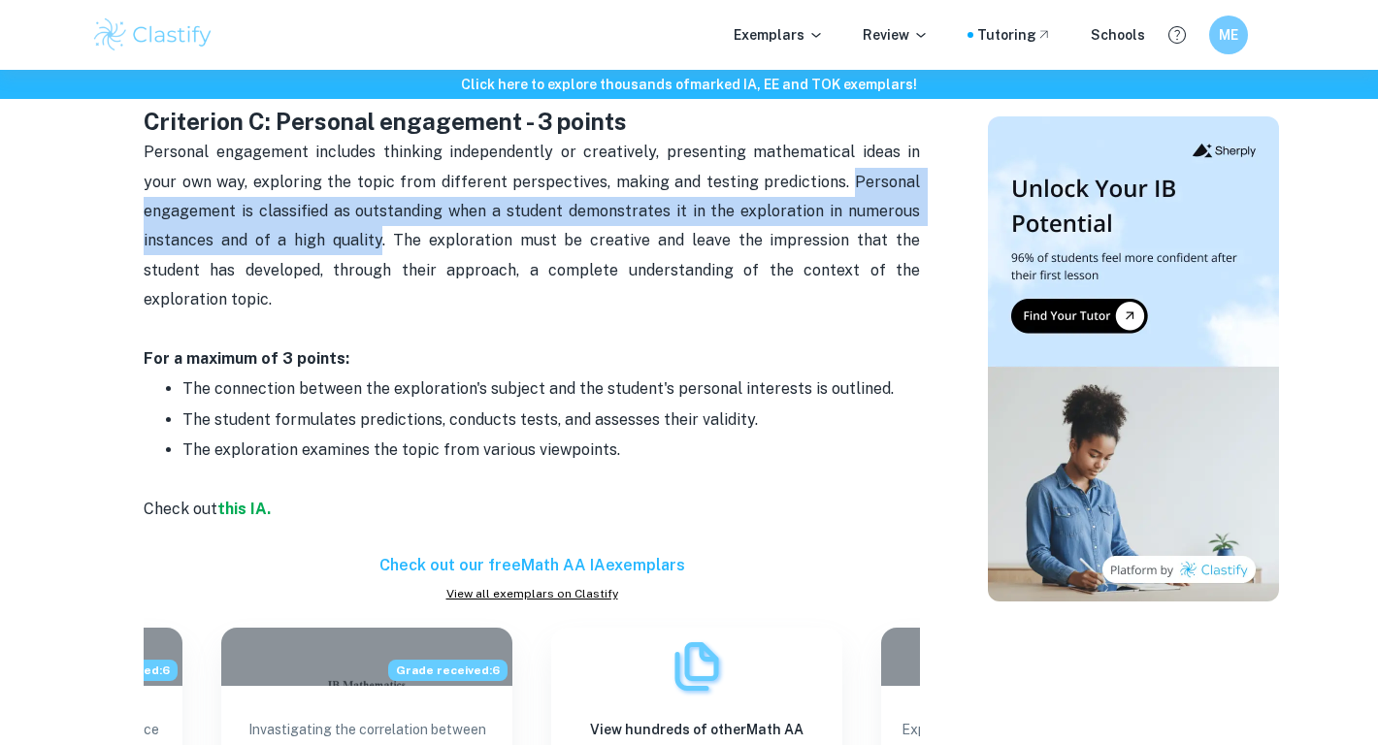
drag, startPoint x: 857, startPoint y: 181, endPoint x: 366, endPoint y: 230, distance: 493.4
click at [366, 230] on p "Personal engagement includes thinking independently or creatively, presenting m…" at bounding box center [532, 241] width 776 height 207
click at [599, 240] on span "Personal engagement includes thinking independently or creatively, presenting m…" at bounding box center [534, 226] width 780 height 166
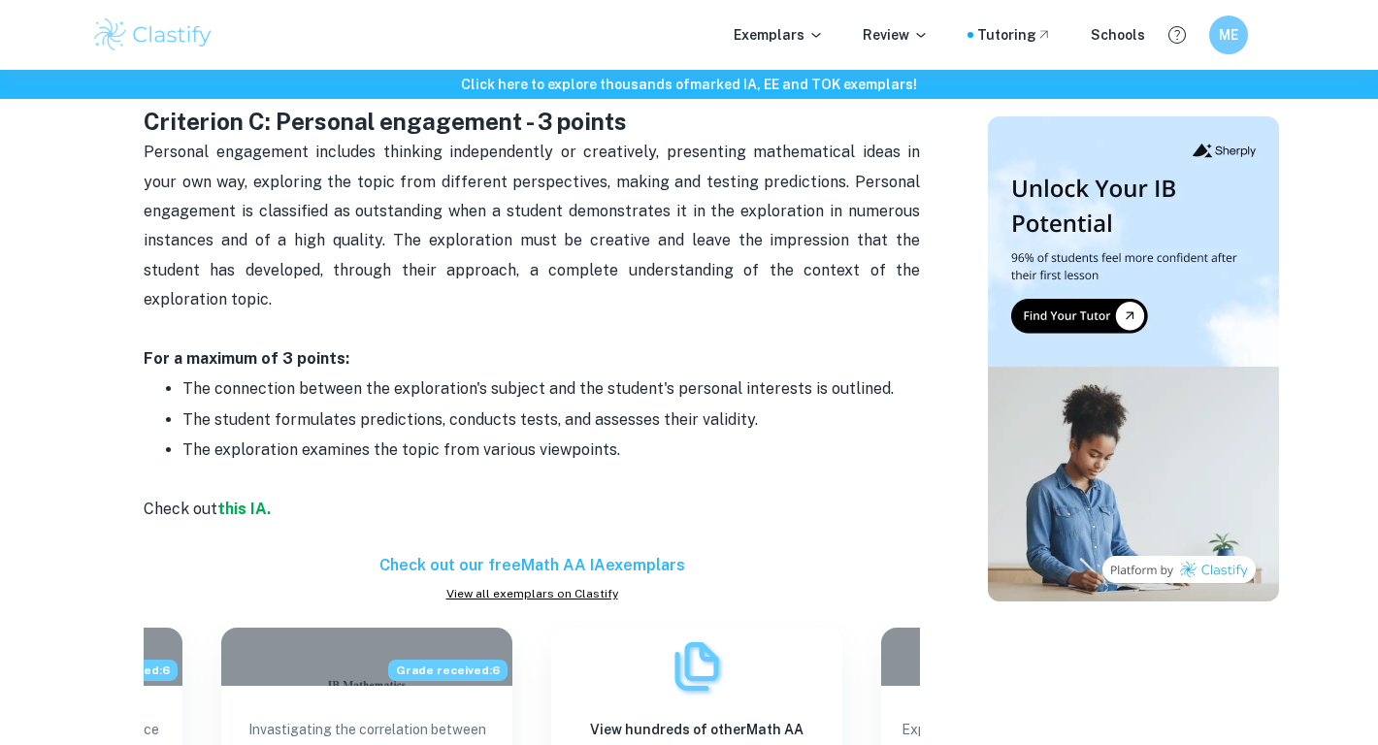
click at [599, 240] on span "Personal engagement includes thinking independently or creatively, presenting m…" at bounding box center [534, 226] width 780 height 166
